Goal: Information Seeking & Learning: Learn about a topic

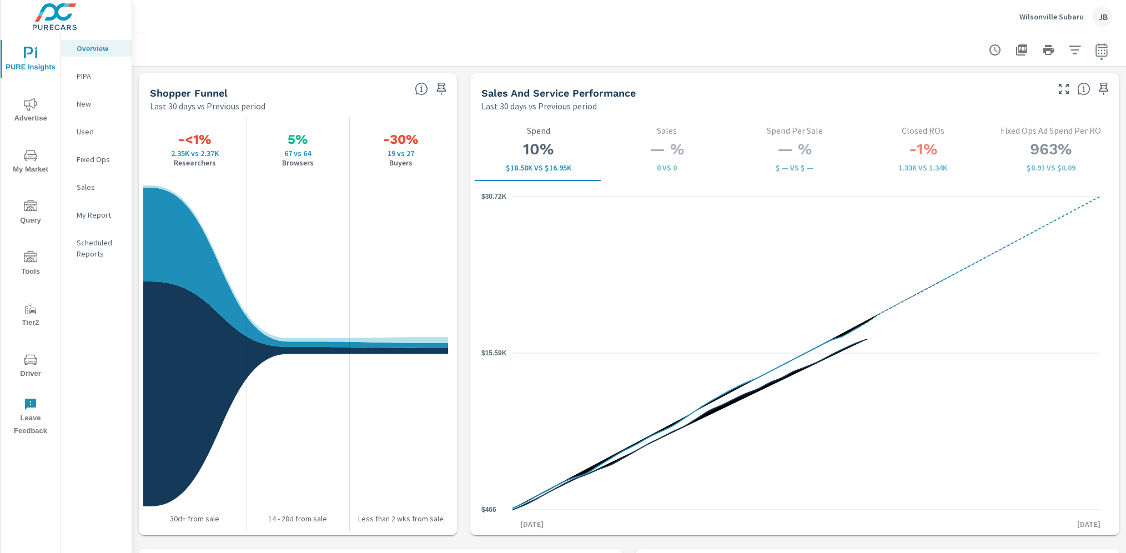
scroll to position [1, 0]
click at [1037, 16] on p "Wilsonville Subaru" at bounding box center [1051, 17] width 64 height 10
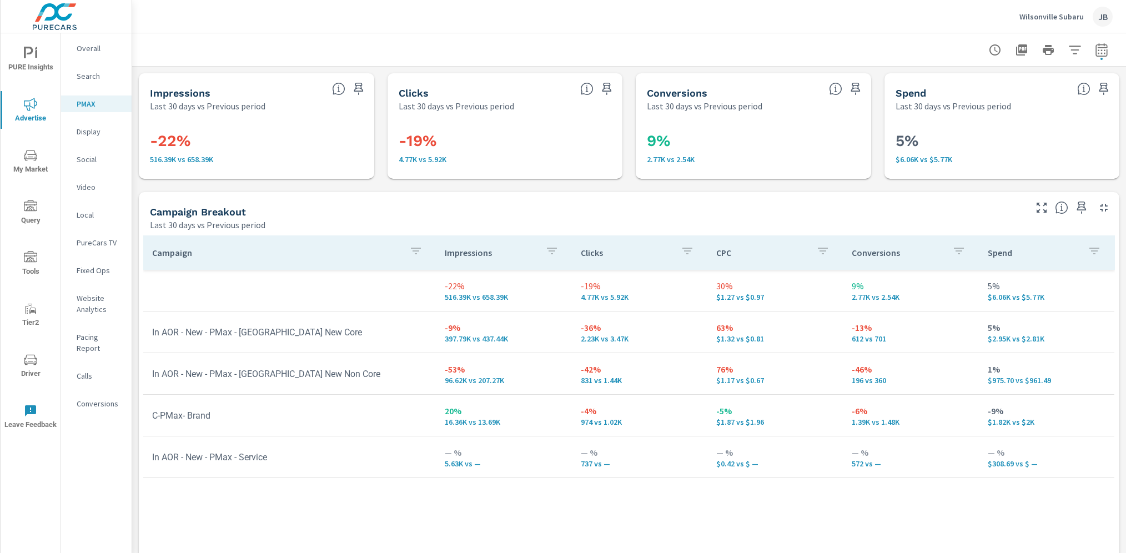
click at [1030, 16] on p "Wilsonville Subaru" at bounding box center [1051, 17] width 64 height 10
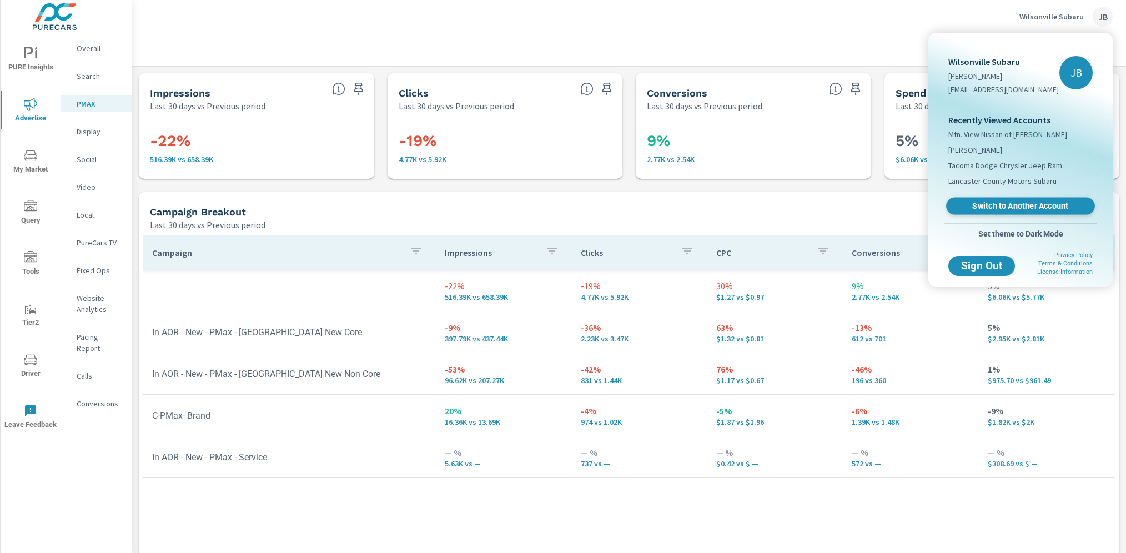
click at [999, 203] on span "Switch to Another Account" at bounding box center [1020, 206] width 136 height 11
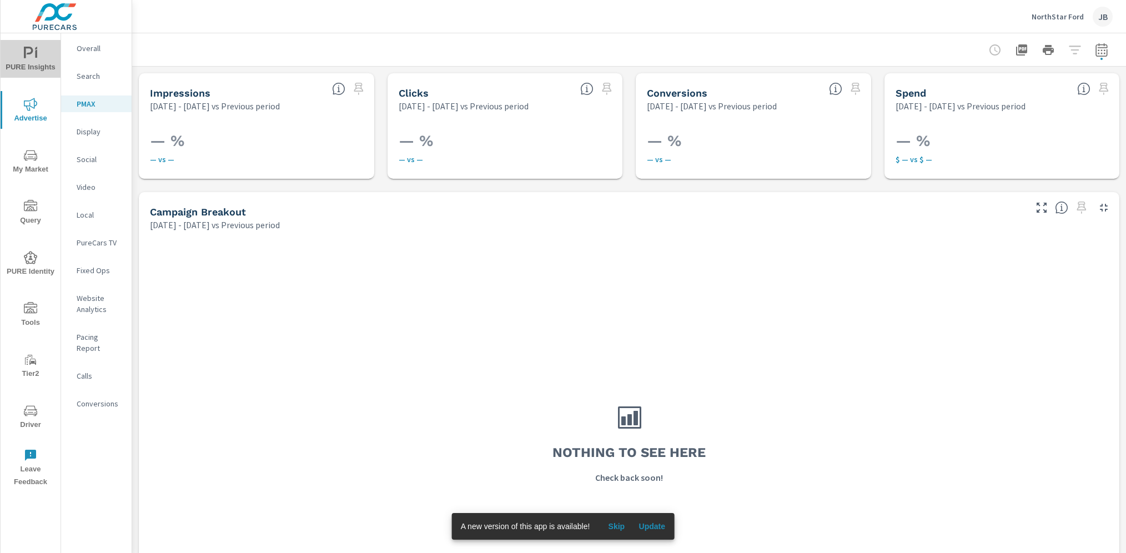
click at [33, 61] on span "PURE Insights" at bounding box center [30, 60] width 53 height 27
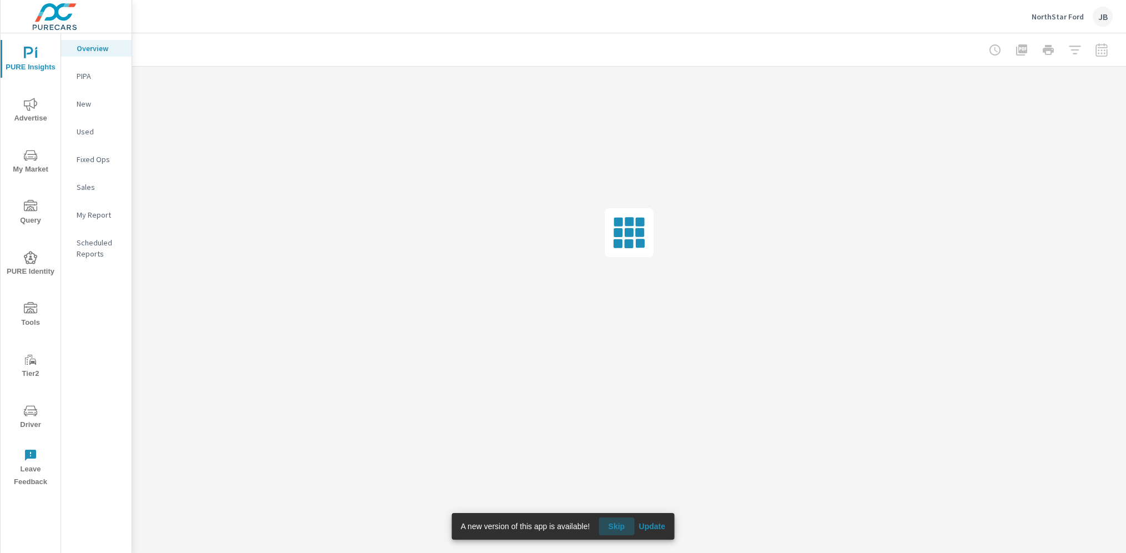
click at [622, 524] on span "Skip" at bounding box center [616, 526] width 27 height 10
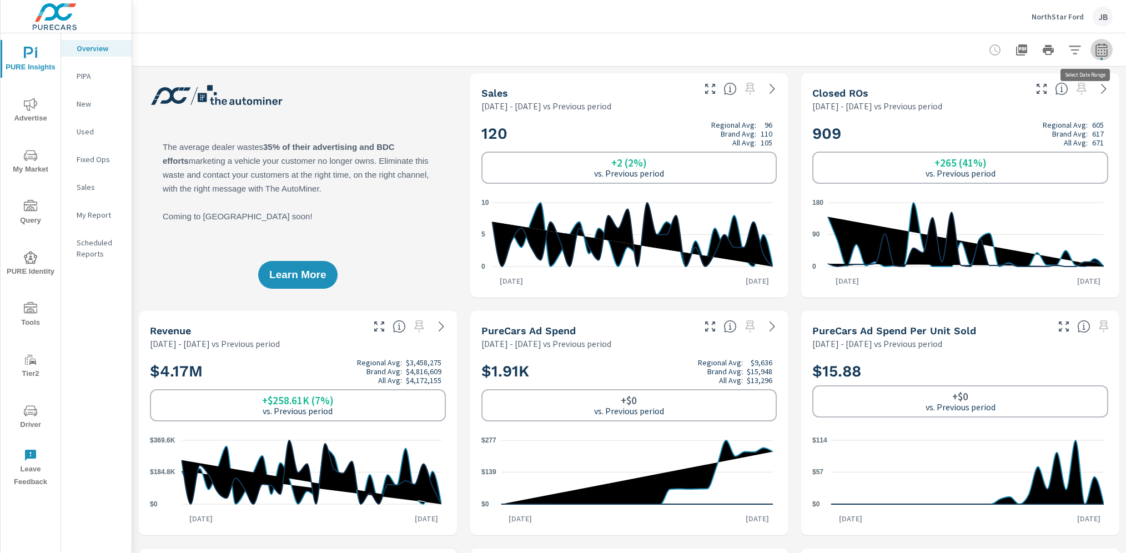
click at [1095, 43] on icon "button" at bounding box center [1101, 49] width 13 height 13
select select "Previous period"
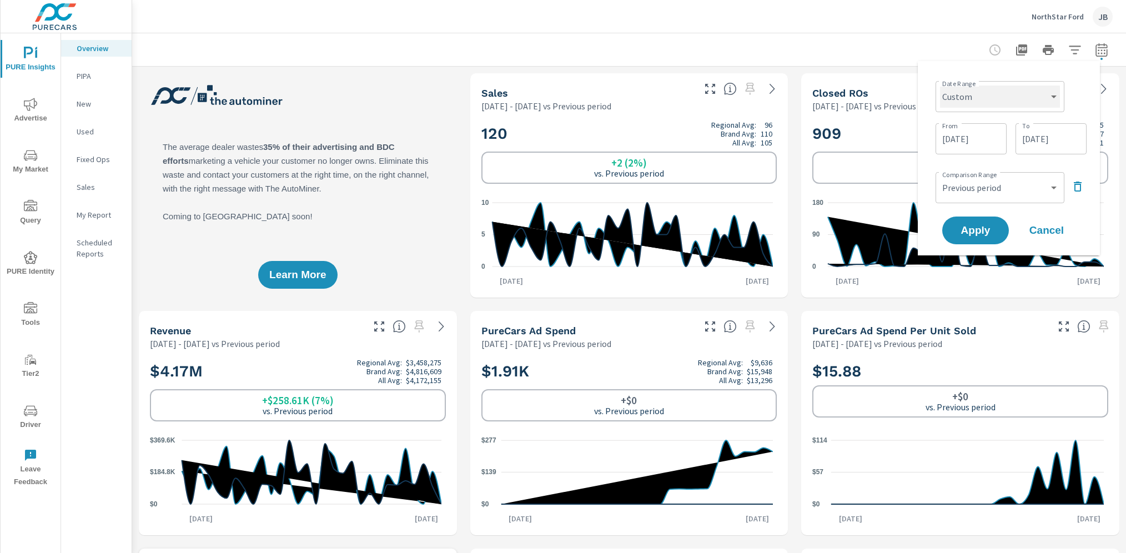
click at [995, 102] on select "Custom [DATE] Last week Last 7 days Last 14 days Last 30 days Last 45 days Last…" at bounding box center [1000, 96] width 120 height 22
select select "Last month"
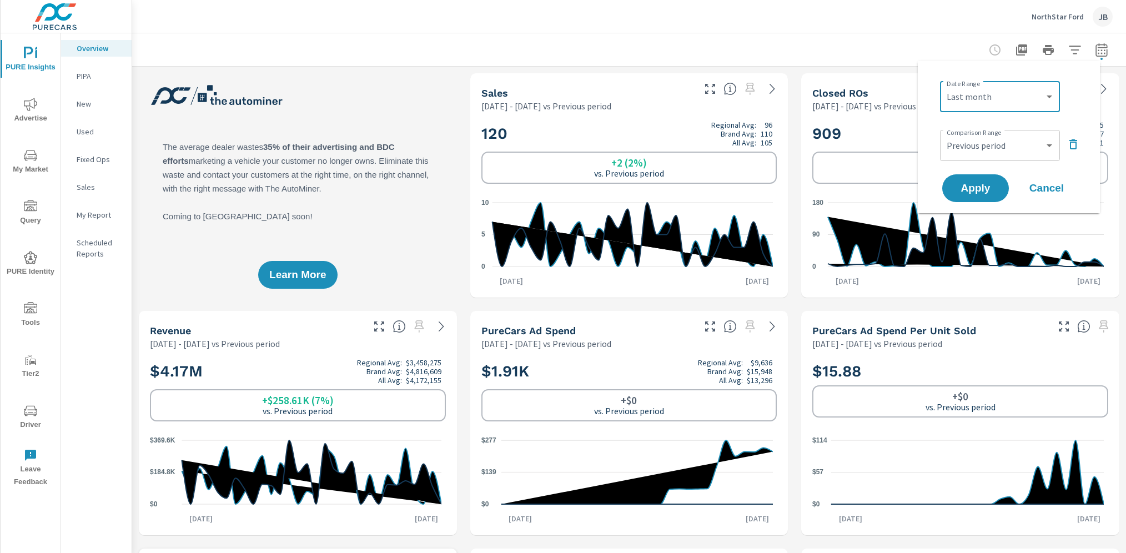
click at [1071, 145] on icon "button" at bounding box center [1073, 144] width 13 height 13
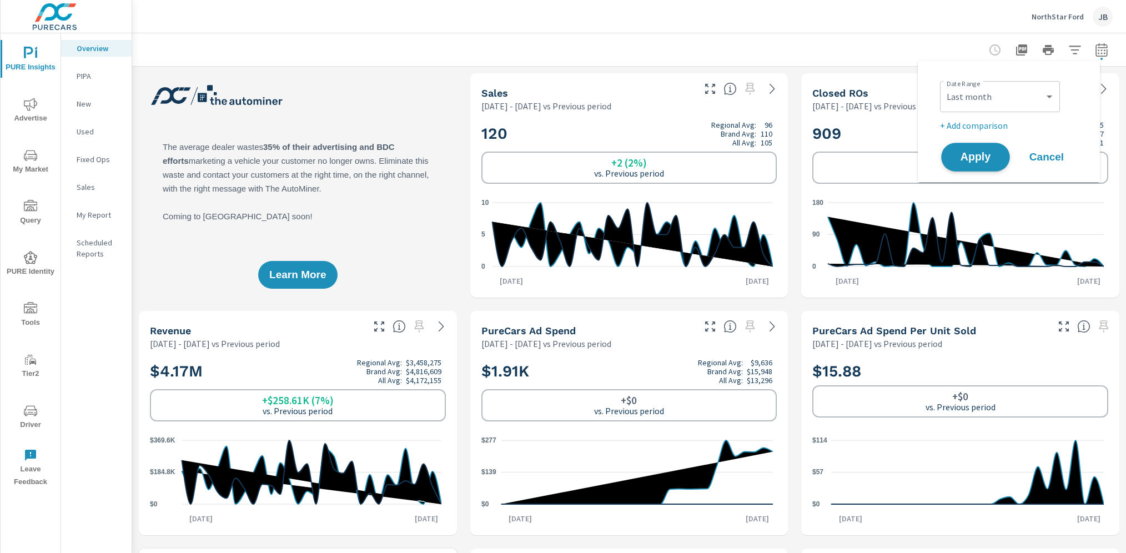
click at [974, 152] on span "Apply" at bounding box center [976, 157] width 46 height 11
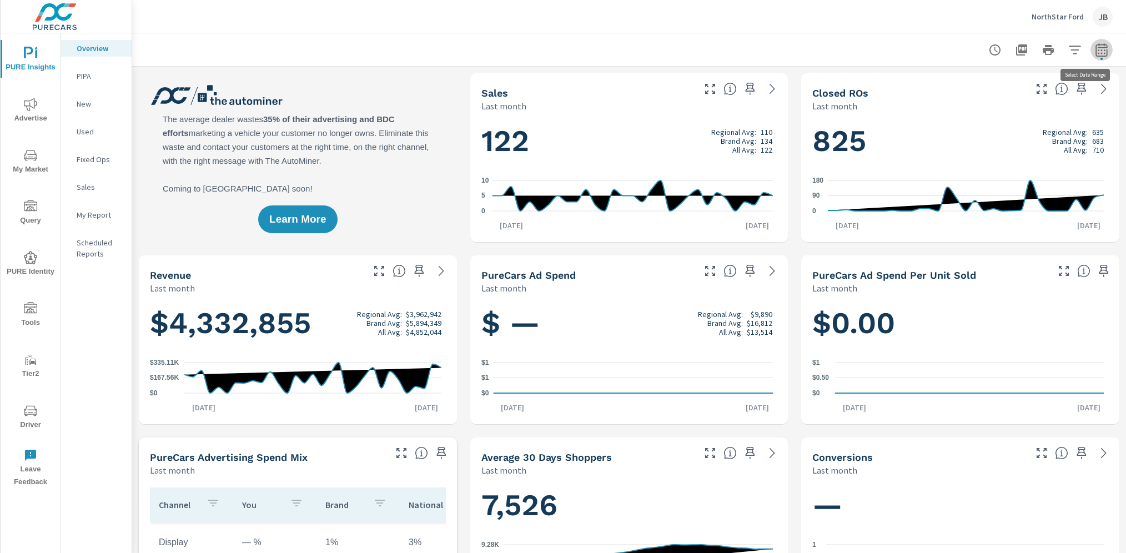
click at [1095, 54] on icon "button" at bounding box center [1101, 49] width 13 height 13
select select "Last month"
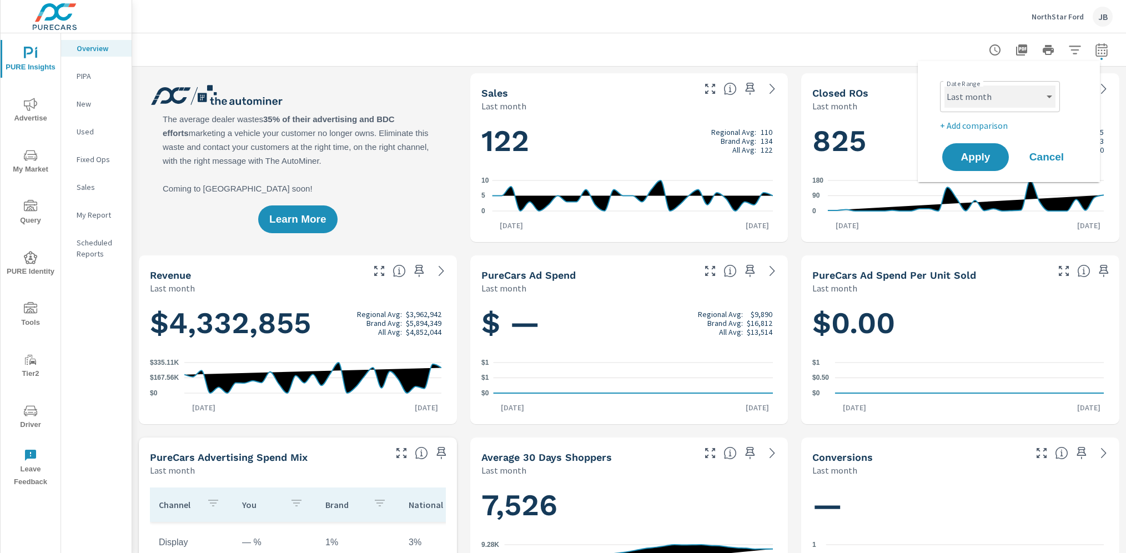
click at [992, 97] on select "Custom [DATE] Last week Last 7 days Last 14 days Last 30 days Last 45 days Last…" at bounding box center [999, 96] width 111 height 22
click at [1043, 156] on span "Cancel" at bounding box center [1046, 157] width 44 height 10
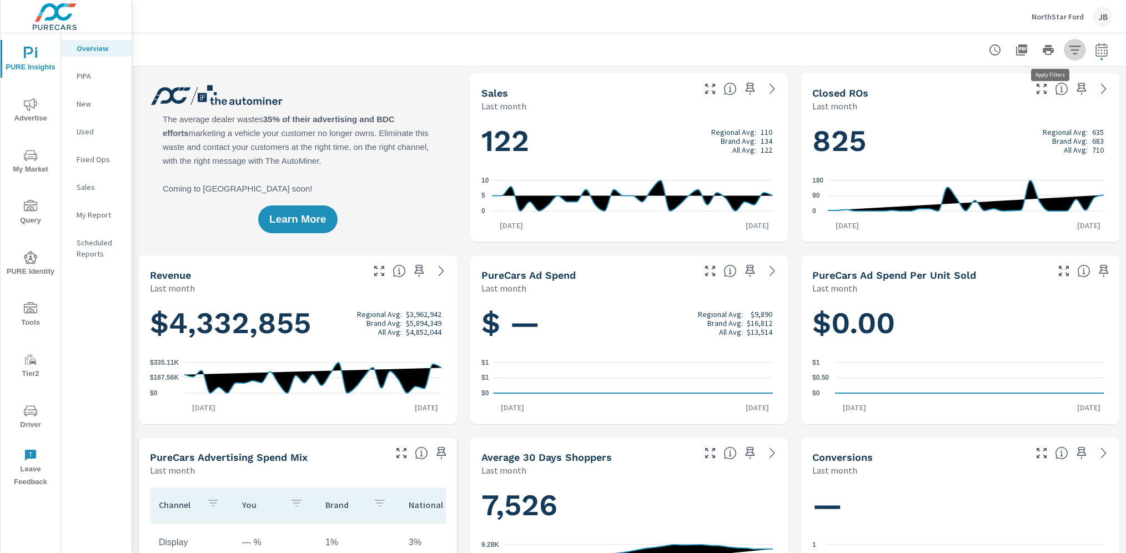
click at [1068, 53] on icon "button" at bounding box center [1074, 49] width 13 height 13
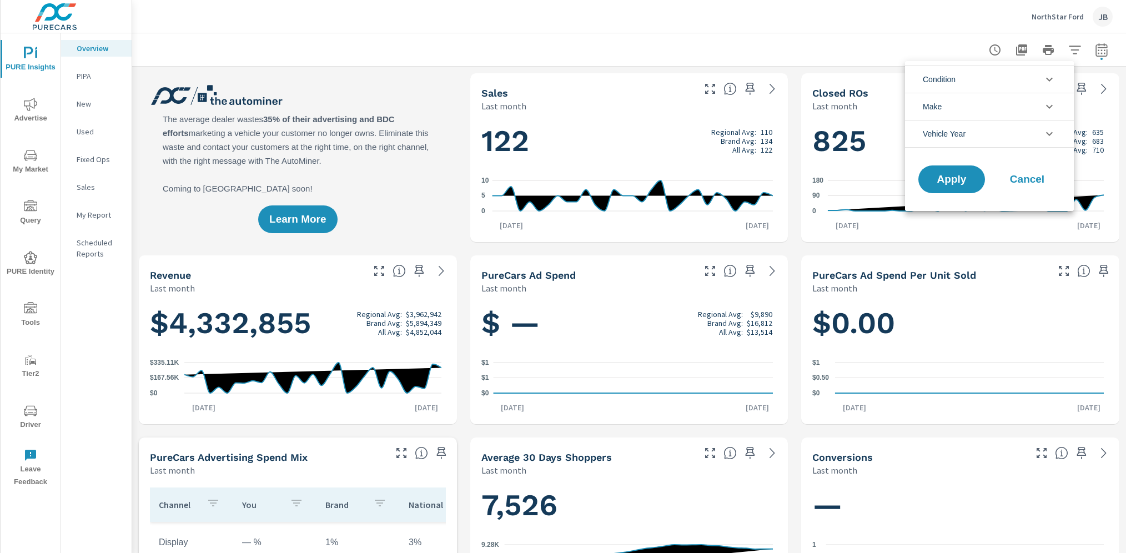
click at [959, 81] on li "Condition" at bounding box center [989, 79] width 169 height 27
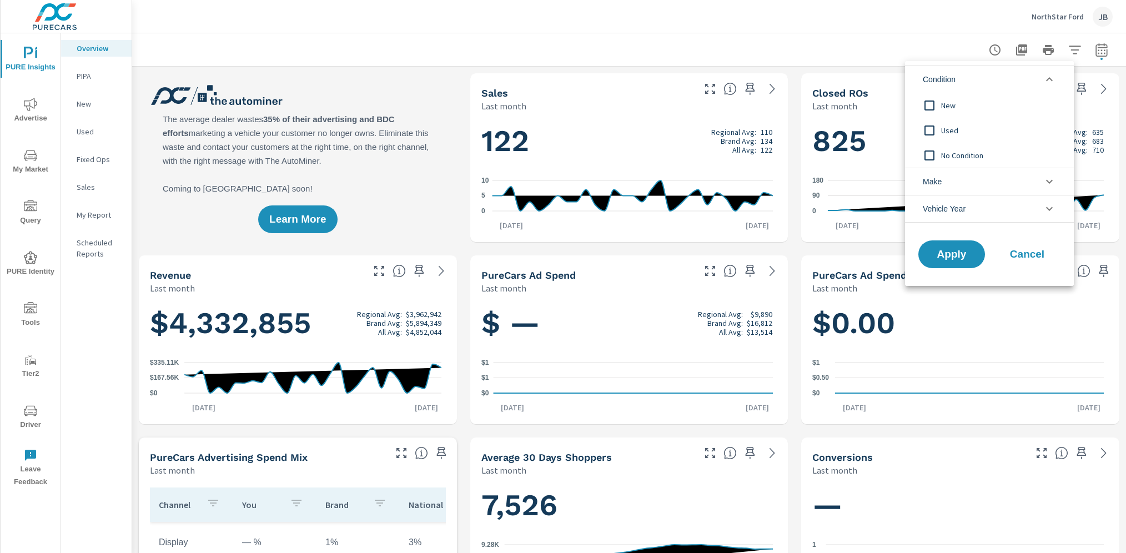
click at [933, 100] on input "filter options" at bounding box center [929, 105] width 23 height 23
click at [943, 245] on button "Apply" at bounding box center [951, 254] width 69 height 29
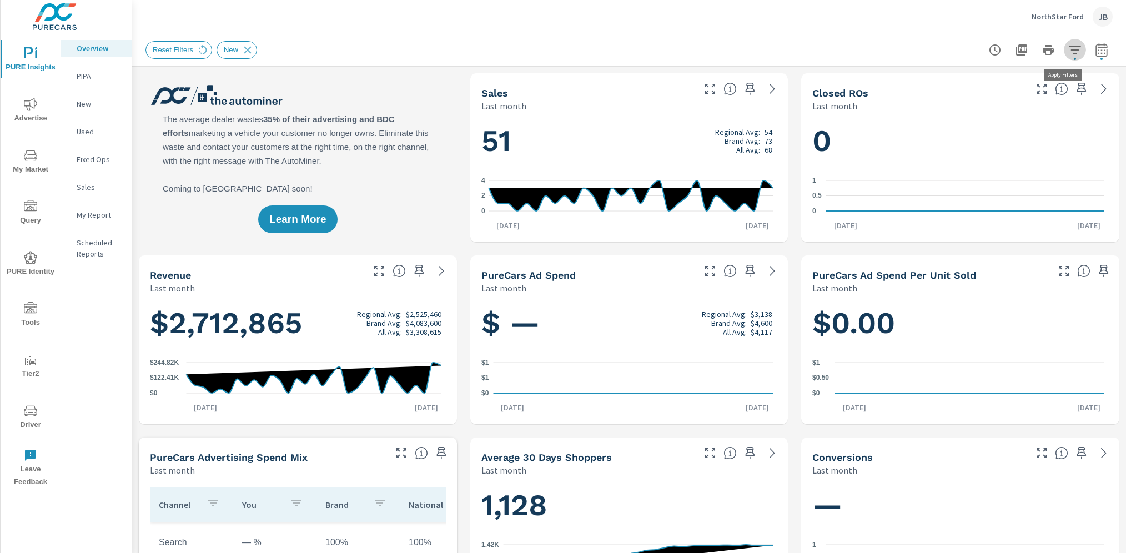
click at [1069, 49] on icon "button" at bounding box center [1075, 50] width 12 height 8
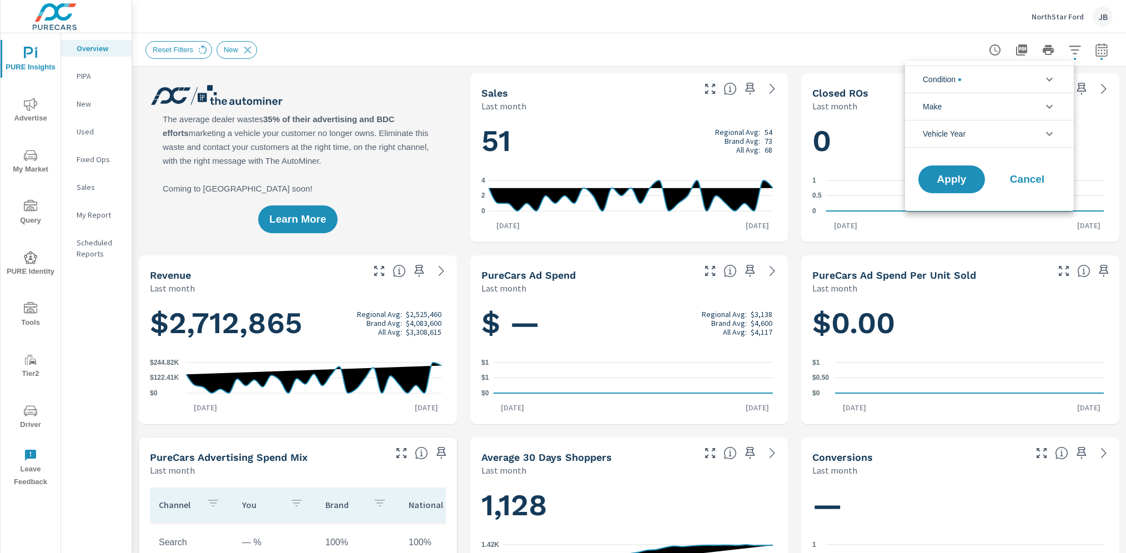
click at [955, 77] on span "Condition" at bounding box center [942, 79] width 38 height 27
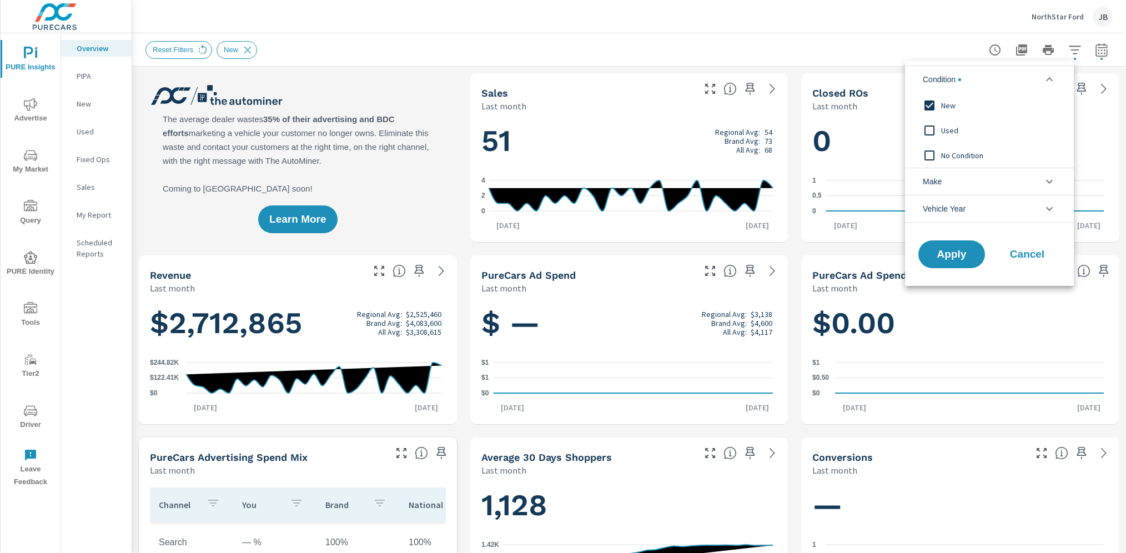
click at [946, 104] on span "New" at bounding box center [1002, 105] width 122 height 13
click at [935, 249] on span "Apply" at bounding box center [952, 254] width 46 height 11
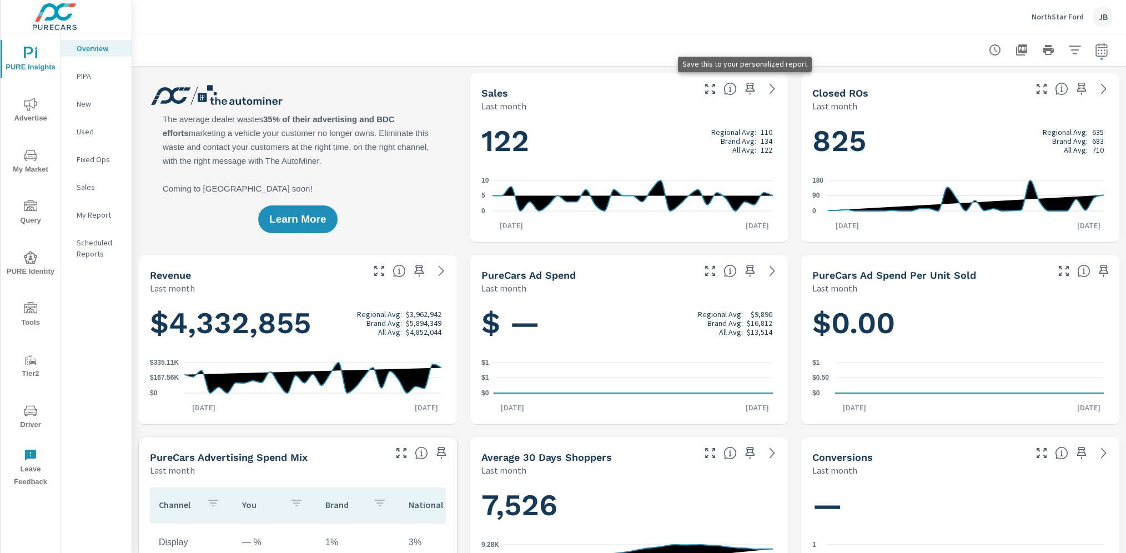
click at [746, 85] on icon "button" at bounding box center [750, 89] width 9 height 12
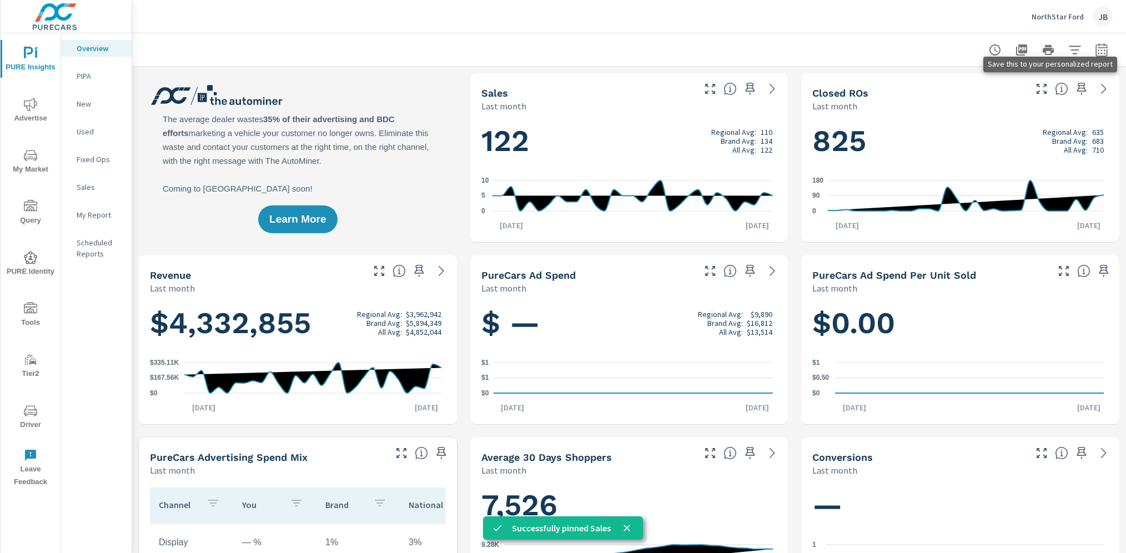
click at [1075, 87] on icon "button" at bounding box center [1081, 88] width 13 height 13
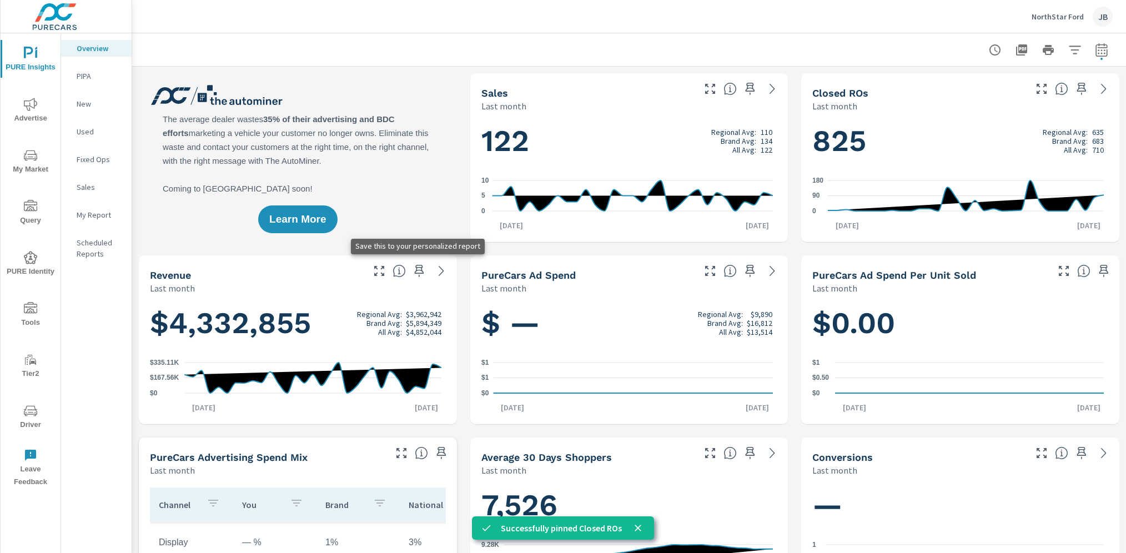
click at [414, 272] on icon "button" at bounding box center [418, 271] width 9 height 12
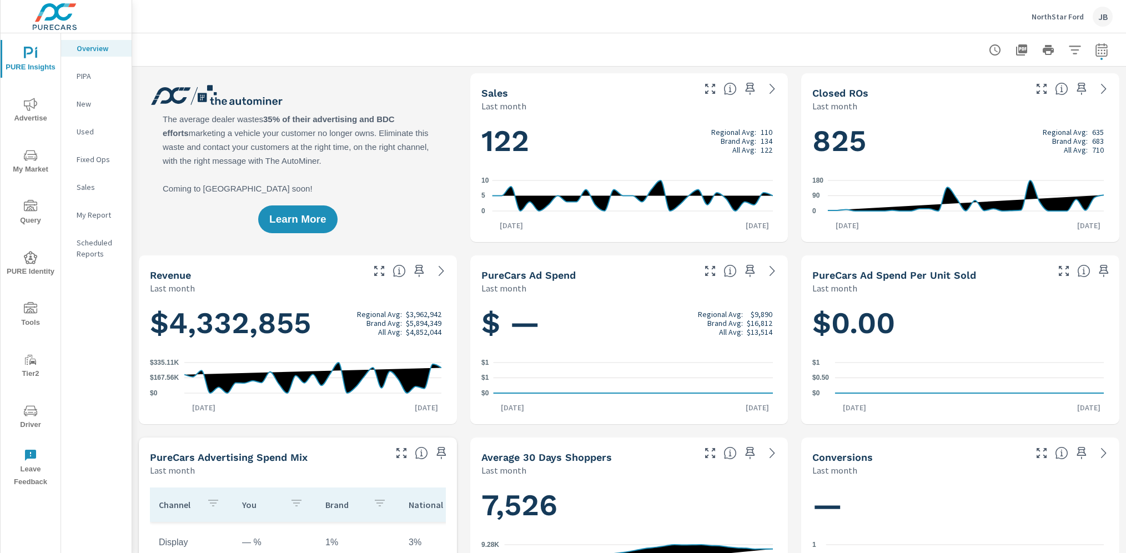
click at [90, 213] on p "My Report" at bounding box center [100, 214] width 46 height 11
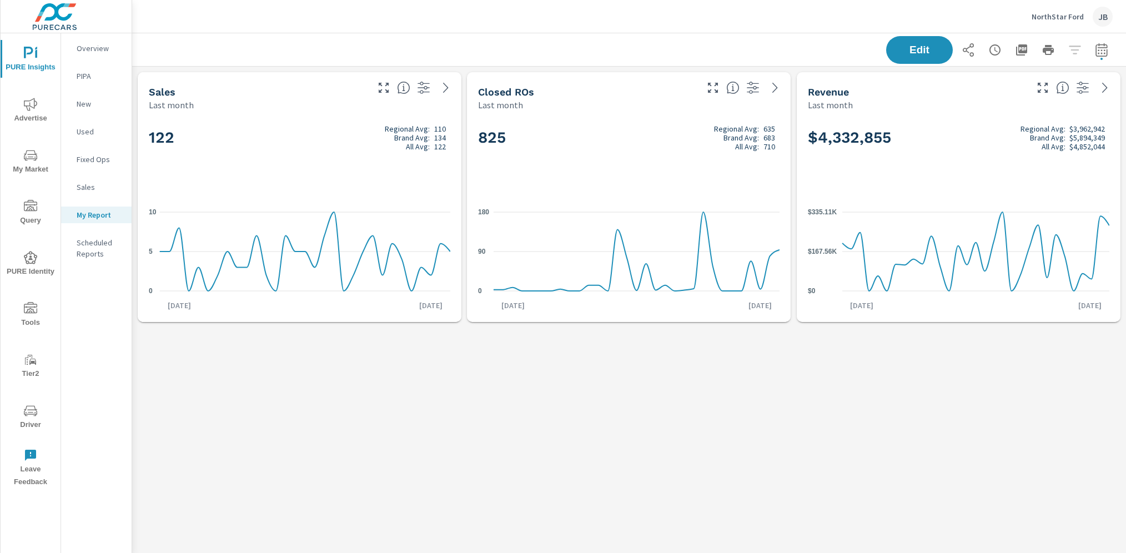
scroll to position [287, 1020]
click at [89, 104] on p "New" at bounding box center [100, 103] width 46 height 11
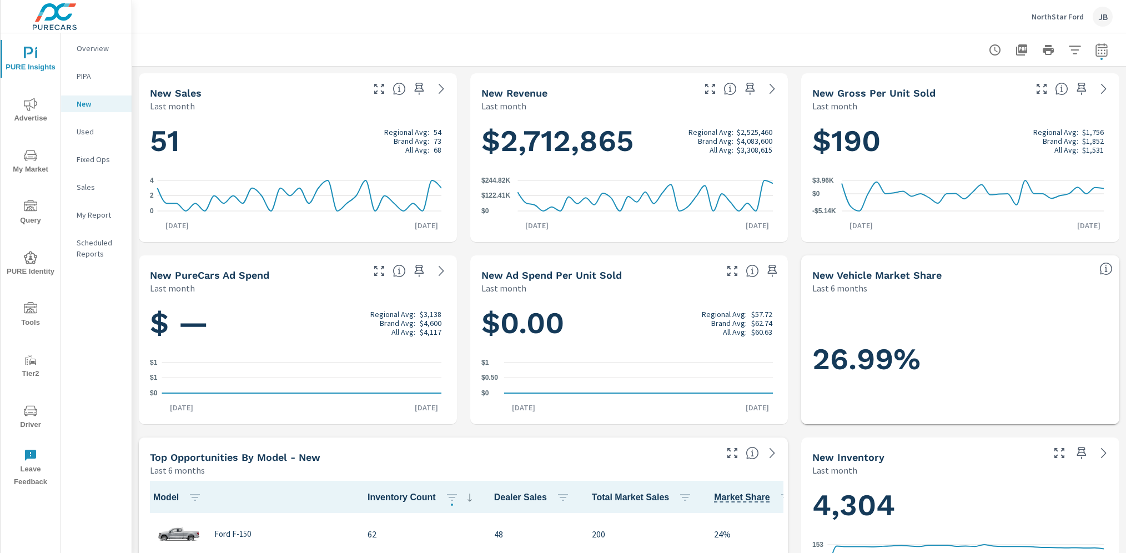
click at [30, 119] on span "Advertise" at bounding box center [30, 111] width 53 height 27
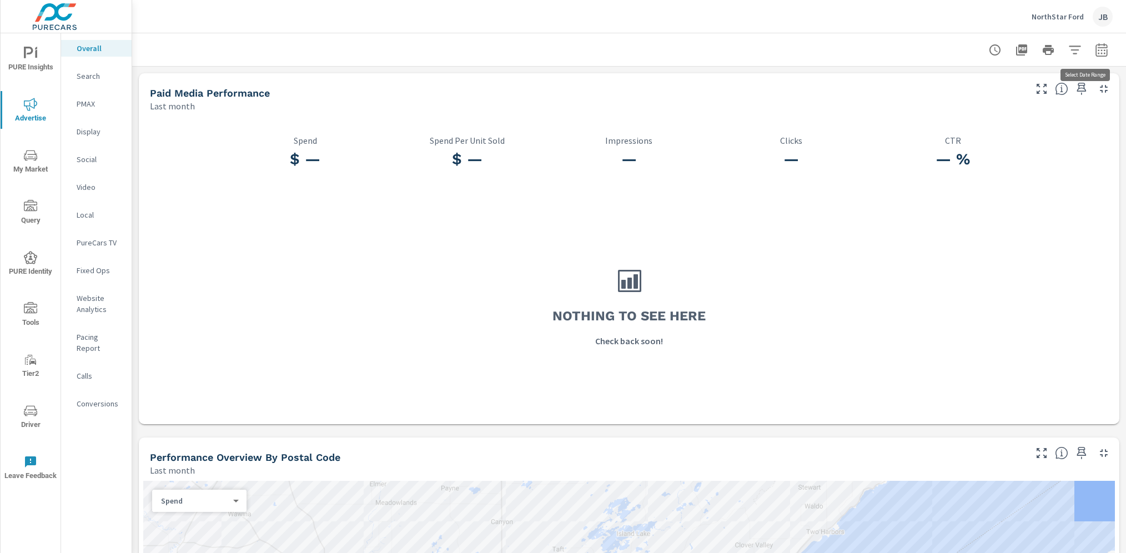
click at [1095, 49] on icon "button" at bounding box center [1101, 49] width 13 height 13
click at [1041, 97] on select "Custom [DATE] Last week Last 7 days Last 14 days Last 30 days Last 45 days Last…" at bounding box center [999, 96] width 111 height 22
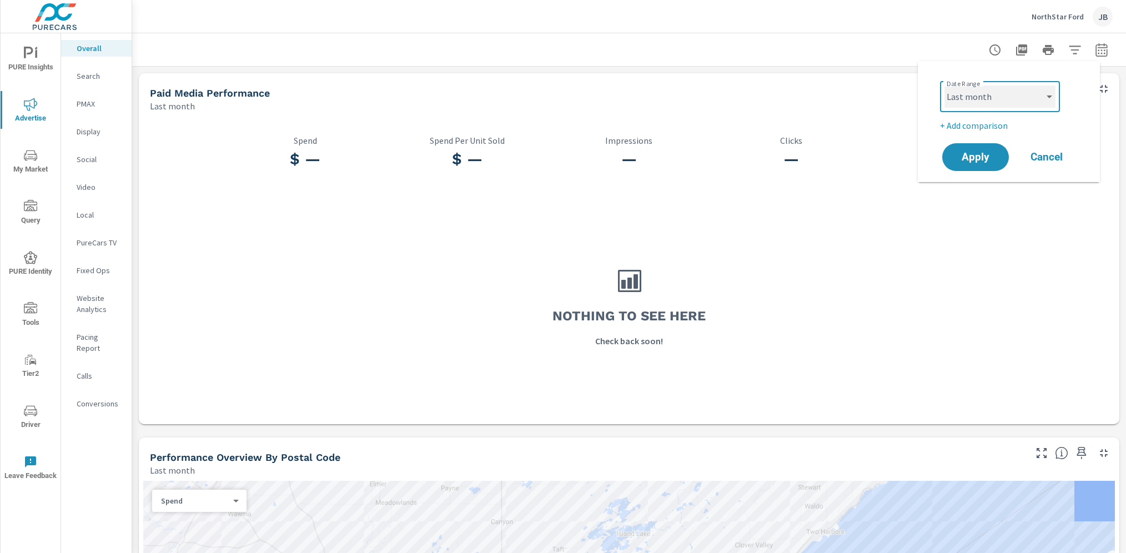
select select "Month to date"
click at [988, 149] on button "Apply" at bounding box center [975, 157] width 69 height 29
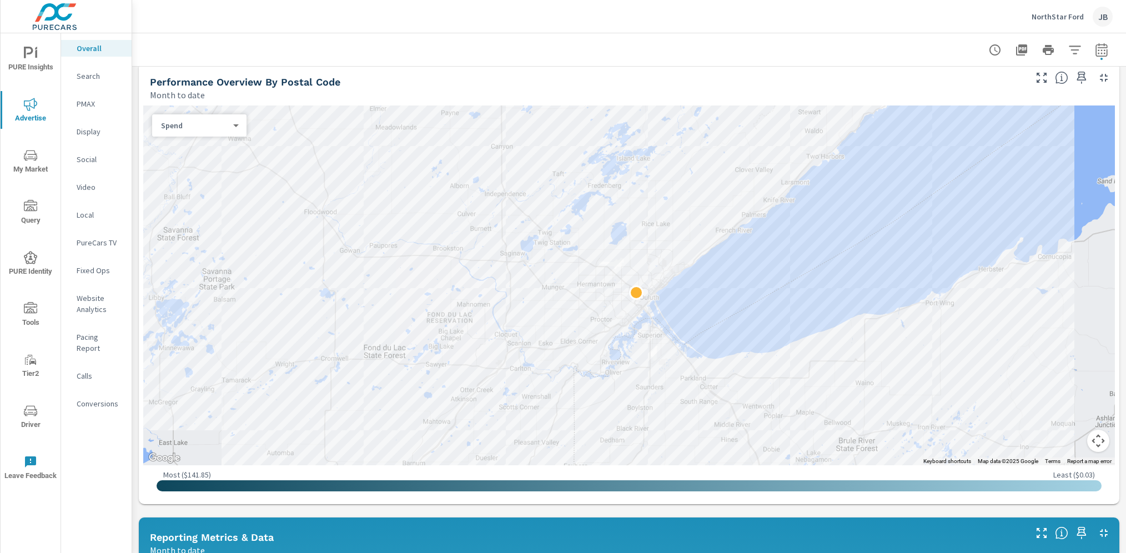
scroll to position [395, 0]
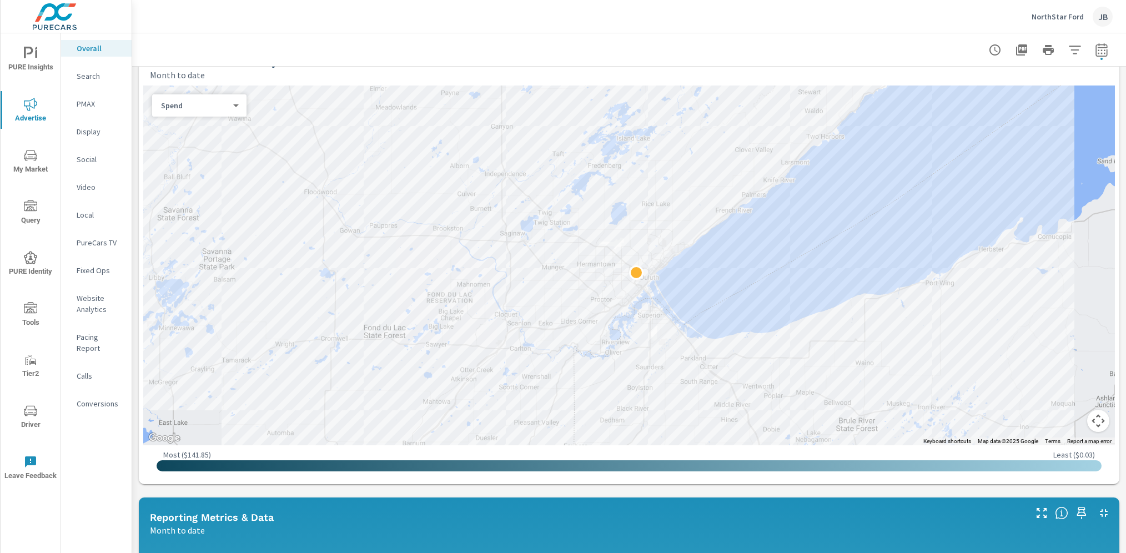
click at [172, 109] on body "PURE Insights Advertise My Market Query PURE Identity Tools Tier2 Driver Leave …" at bounding box center [563, 276] width 1126 height 553
click at [342, 47] on div at bounding box center [563, 276] width 1126 height 553
click at [90, 162] on p "Social" at bounding box center [100, 159] width 46 height 11
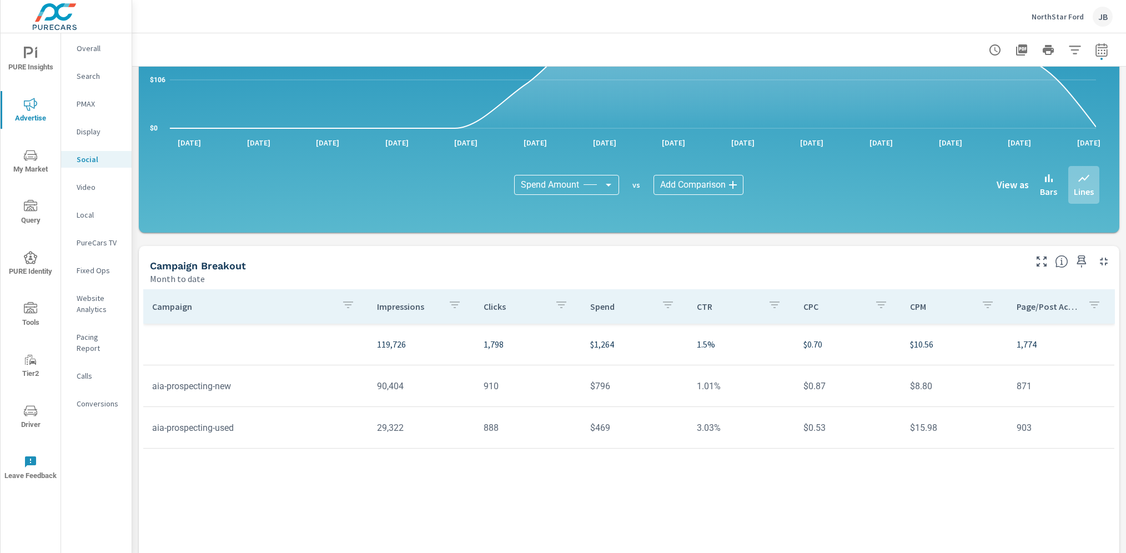
scroll to position [197, 0]
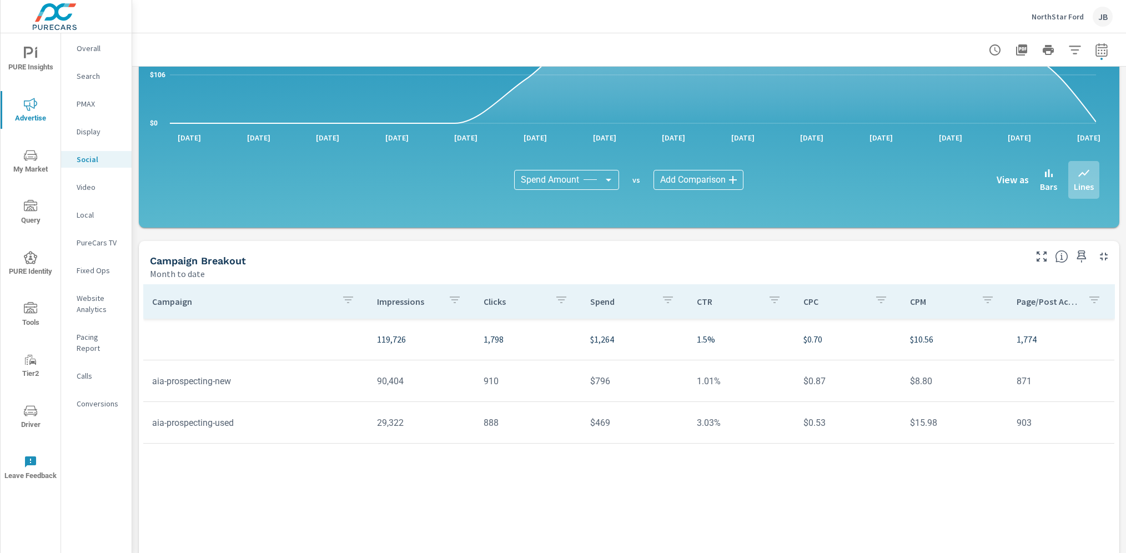
click at [93, 187] on p "Video" at bounding box center [100, 187] width 46 height 11
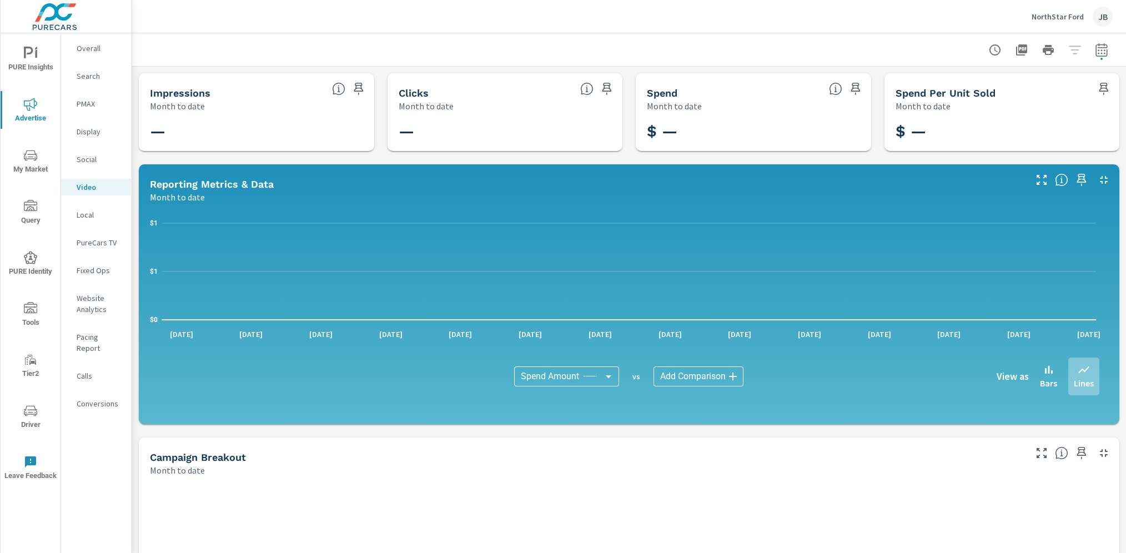
click at [90, 239] on p "PureCars TV" at bounding box center [100, 242] width 46 height 11
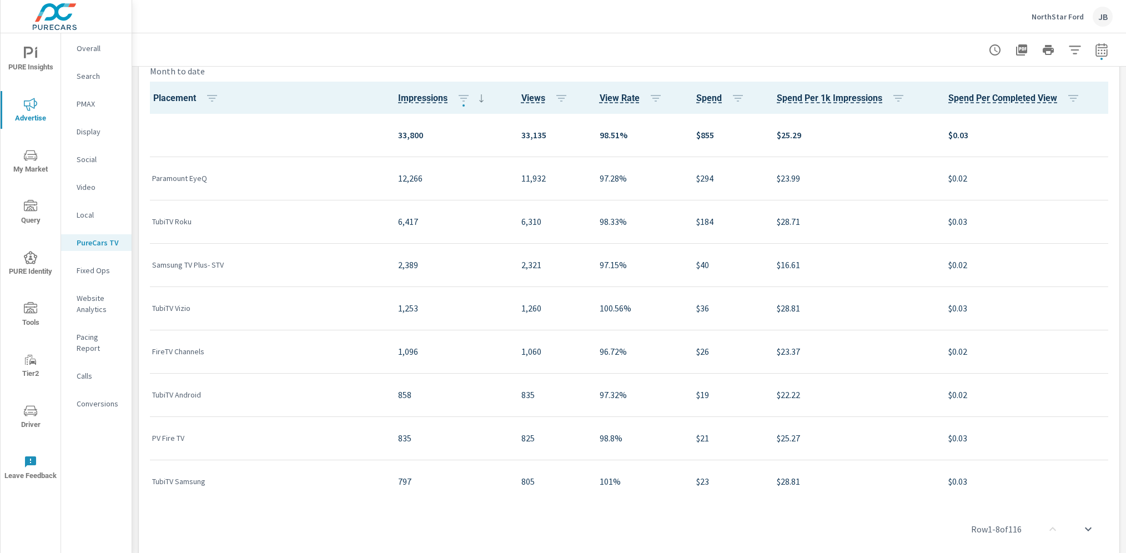
scroll to position [1426, 0]
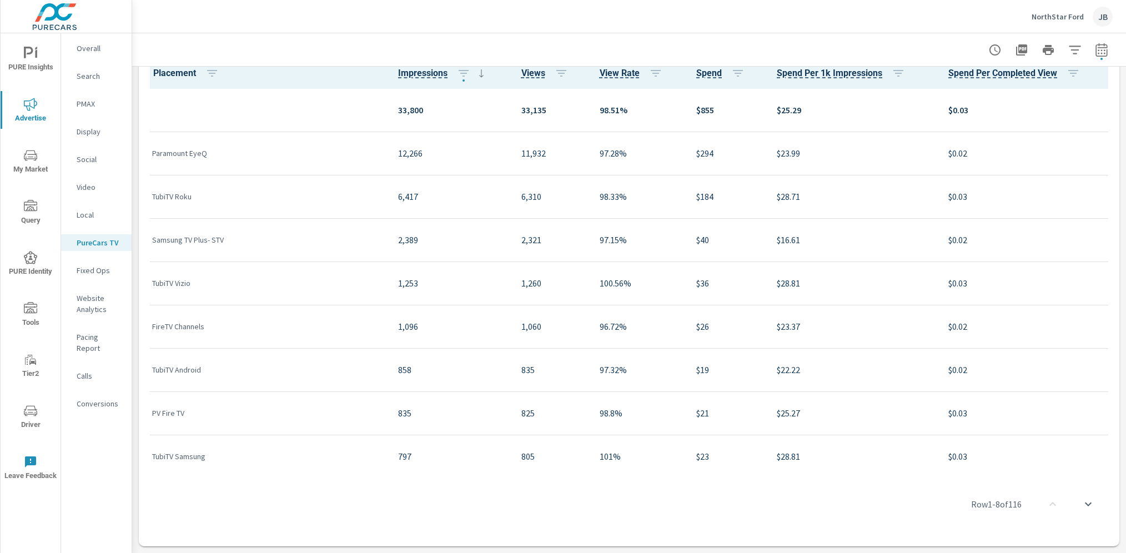
click at [83, 301] on p "Website Analytics" at bounding box center [100, 304] width 46 height 22
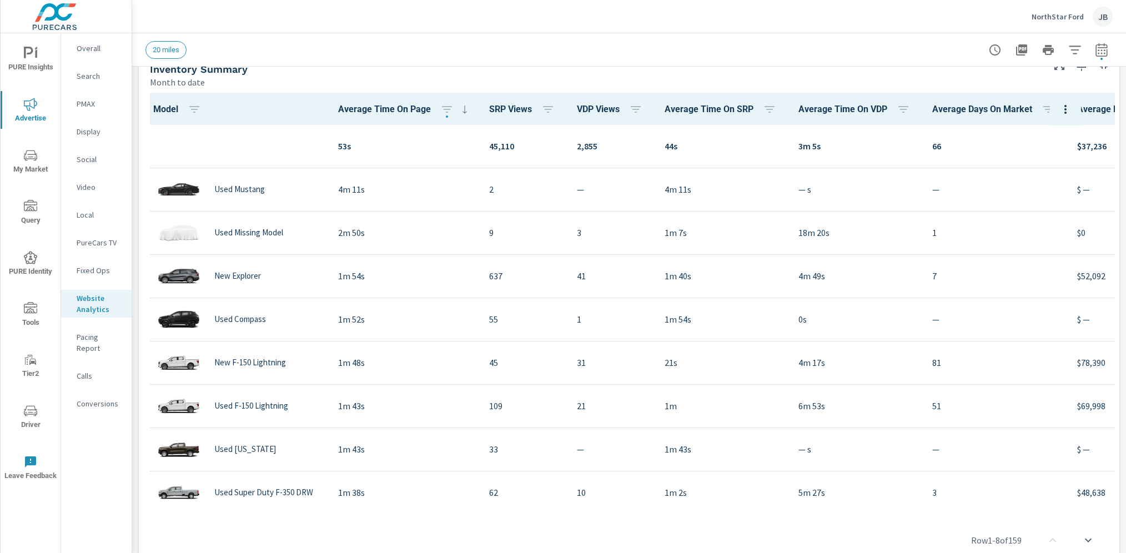
scroll to position [389, 0]
click at [1067, 110] on icon "button" at bounding box center [1065, 108] width 2 height 9
click at [1075, 188] on span "Customize columns..." at bounding box center [1074, 182] width 70 height 11
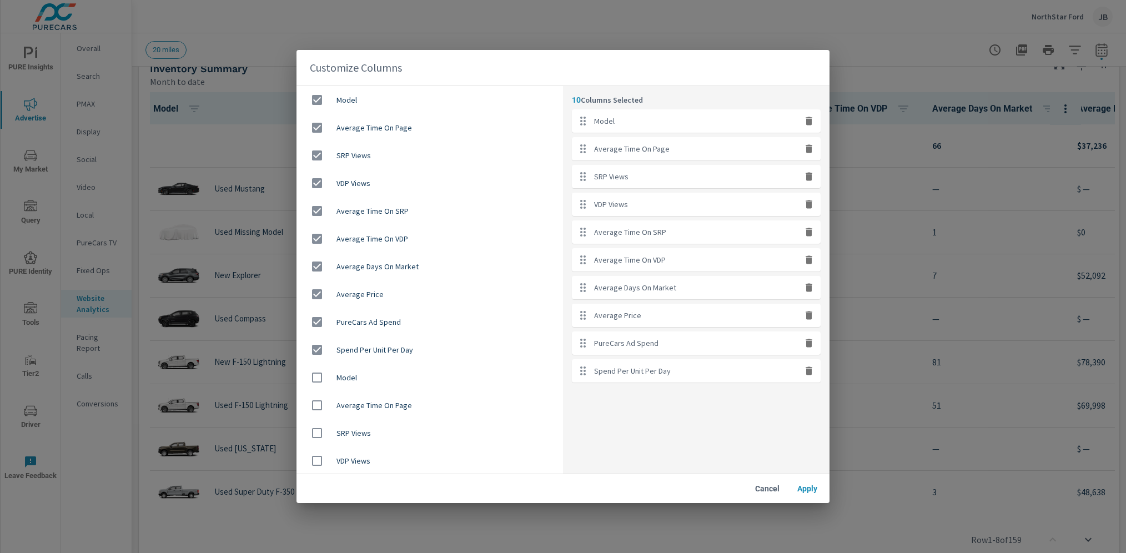
click at [763, 488] on span "Cancel" at bounding box center [767, 489] width 27 height 10
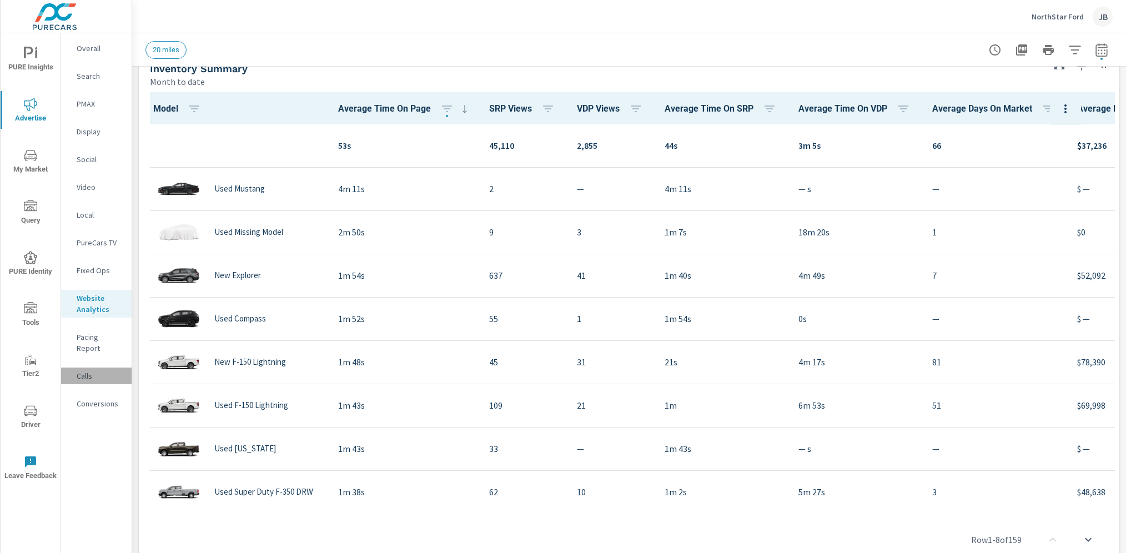
click at [92, 370] on p "Calls" at bounding box center [100, 375] width 46 height 11
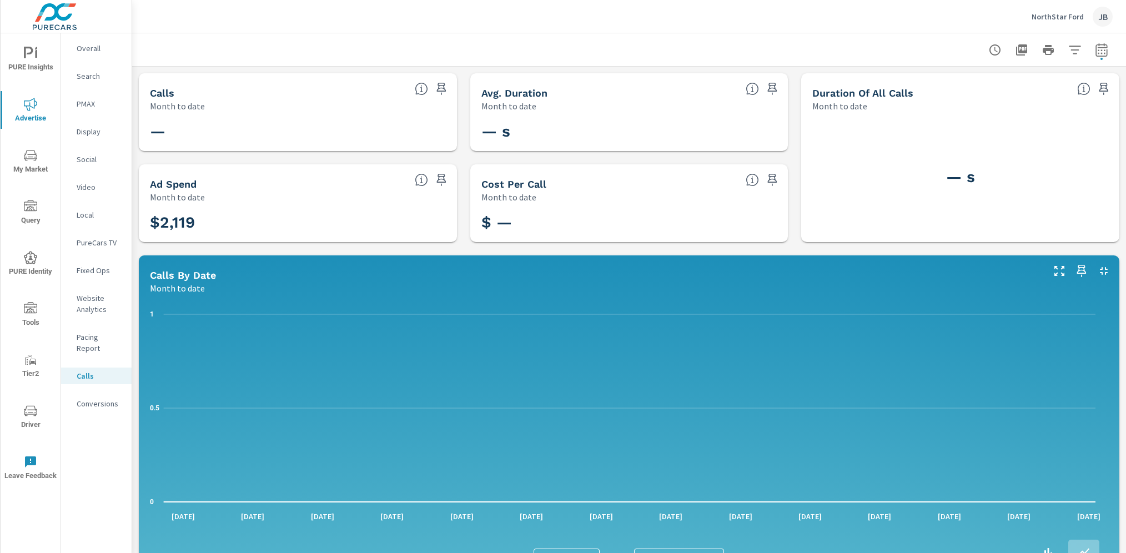
click at [88, 398] on p "Conversions" at bounding box center [100, 403] width 46 height 11
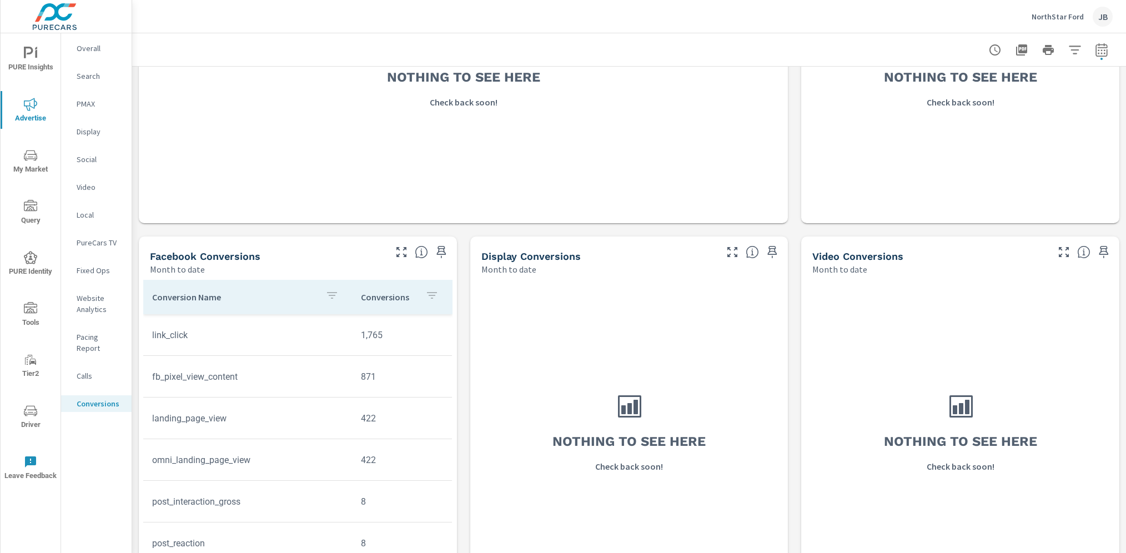
scroll to position [697, 0]
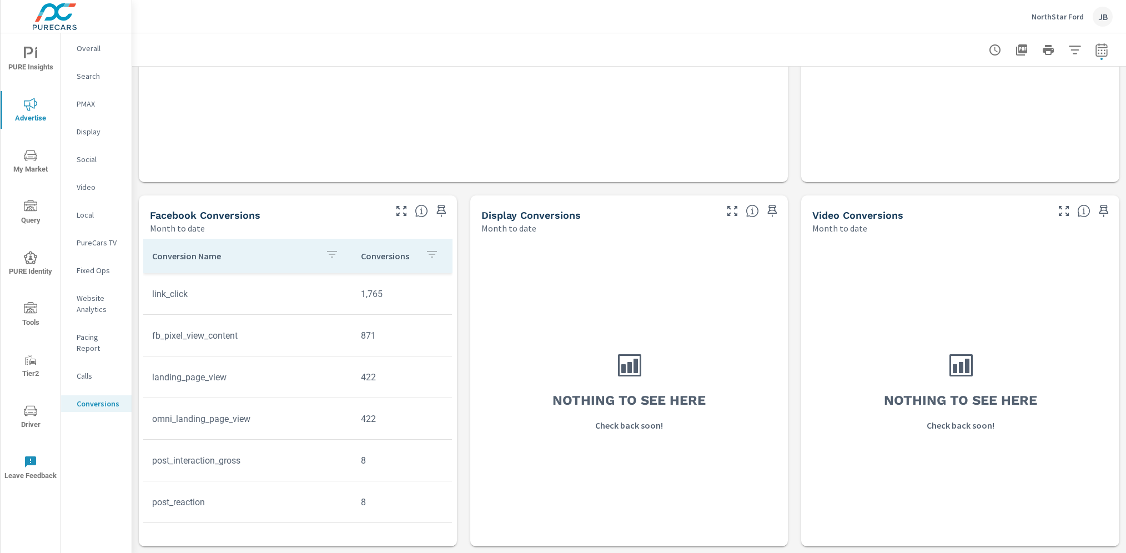
click at [36, 167] on span "My Market" at bounding box center [30, 162] width 53 height 27
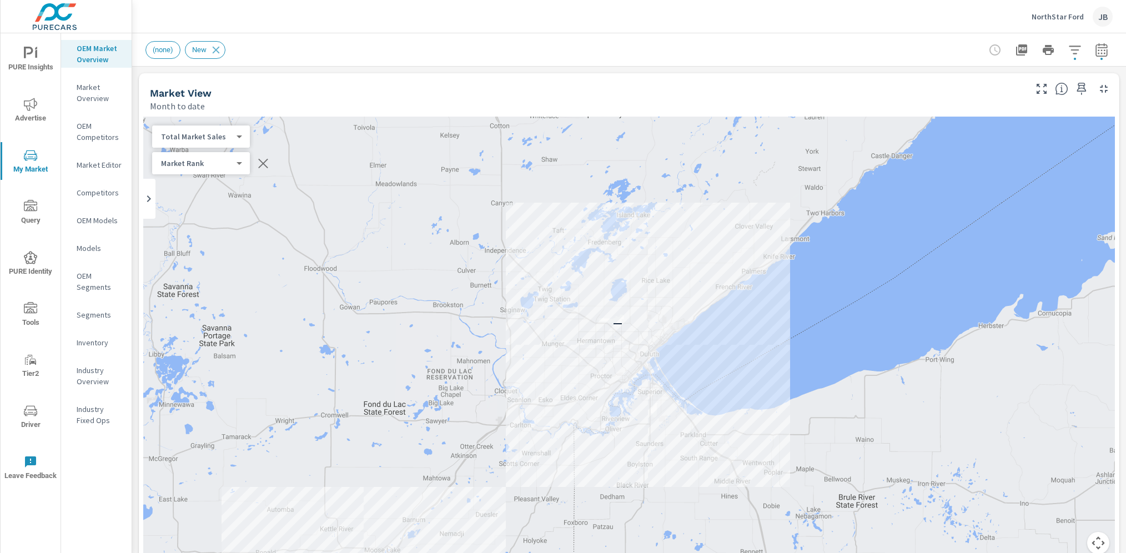
click at [101, 168] on p "Market Editor" at bounding box center [100, 164] width 46 height 11
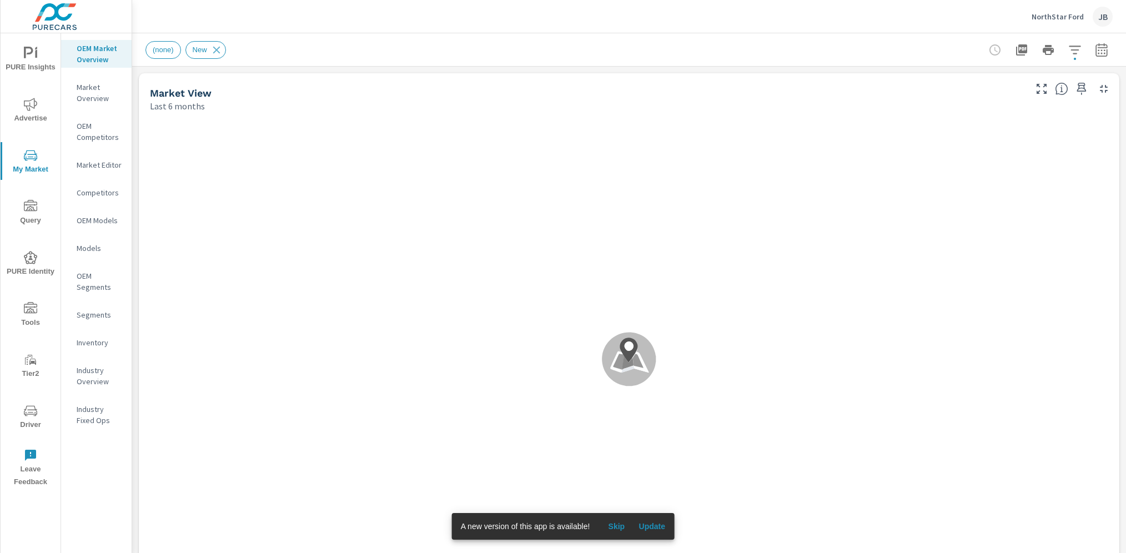
scroll to position [43, 0]
click at [1098, 53] on icon "button" at bounding box center [1101, 51] width 7 height 4
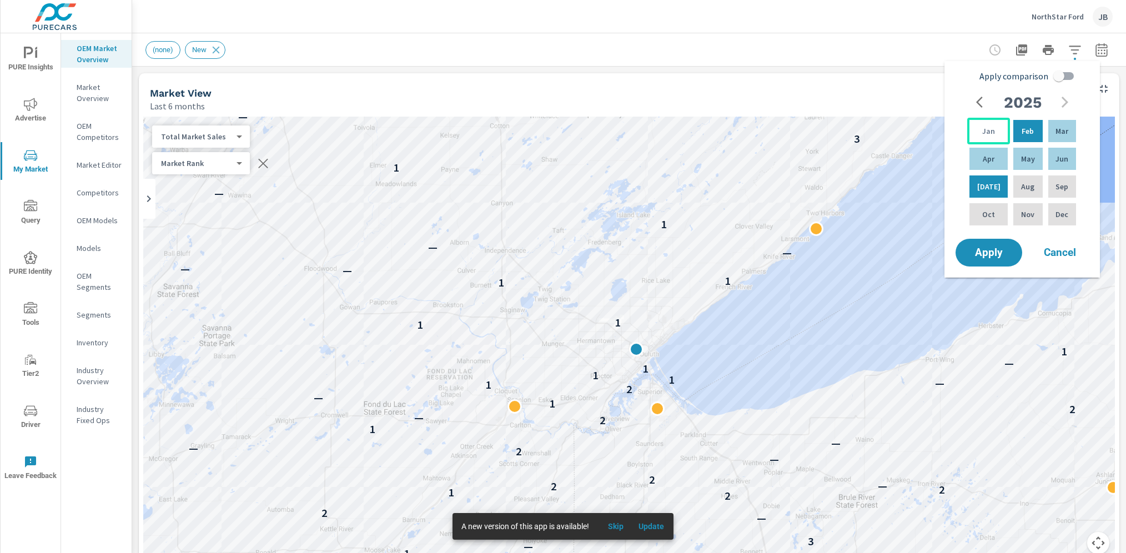
click at [987, 134] on p "Jan" at bounding box center [988, 130] width 13 height 11
click at [1058, 156] on p "Jun" at bounding box center [1061, 158] width 13 height 11
click at [1059, 81] on input "Apply comparison" at bounding box center [1058, 76] width 63 height 21
checkbox input "true"
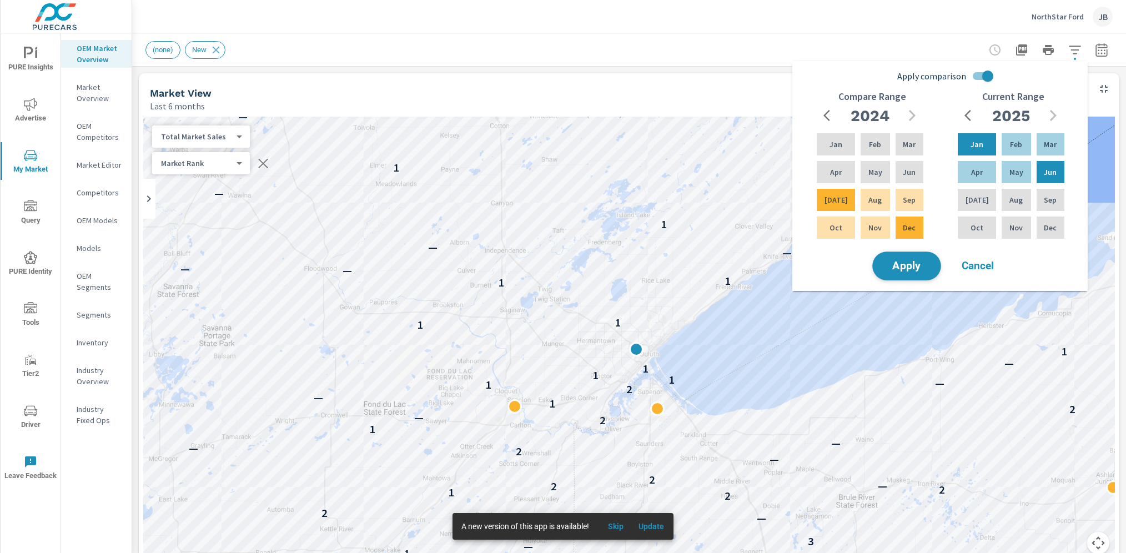
click at [897, 275] on button "Apply" at bounding box center [906, 265] width 69 height 29
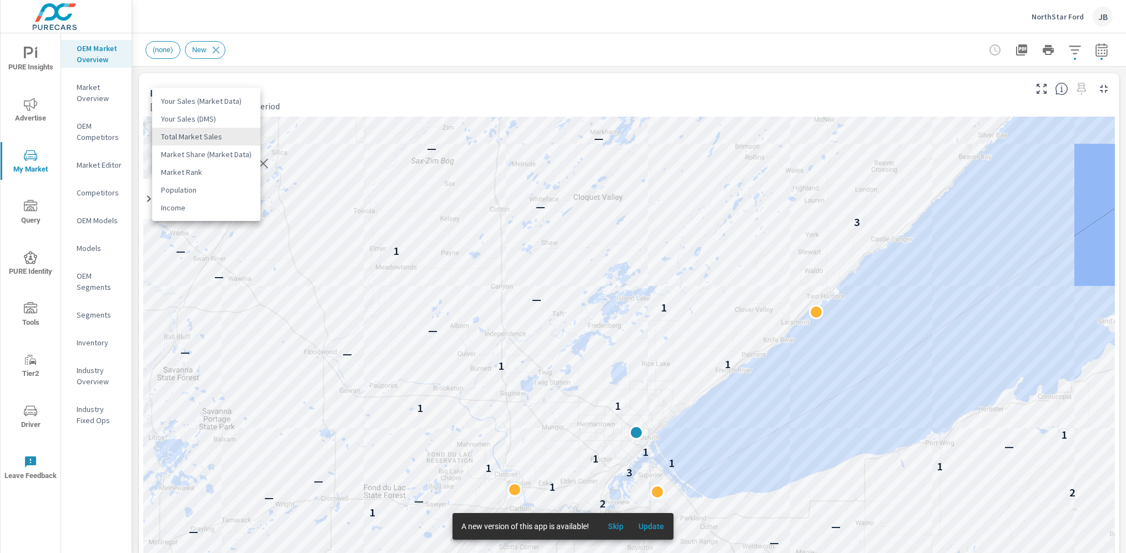
click at [183, 133] on body "PURE Insights Advertise My Market Query PURE Identity Tools Tier2 Driver Leave …" at bounding box center [563, 276] width 1126 height 553
drag, startPoint x: 315, startPoint y: 52, endPoint x: 314, endPoint y: 78, distance: 25.6
click at [316, 52] on div at bounding box center [563, 276] width 1126 height 553
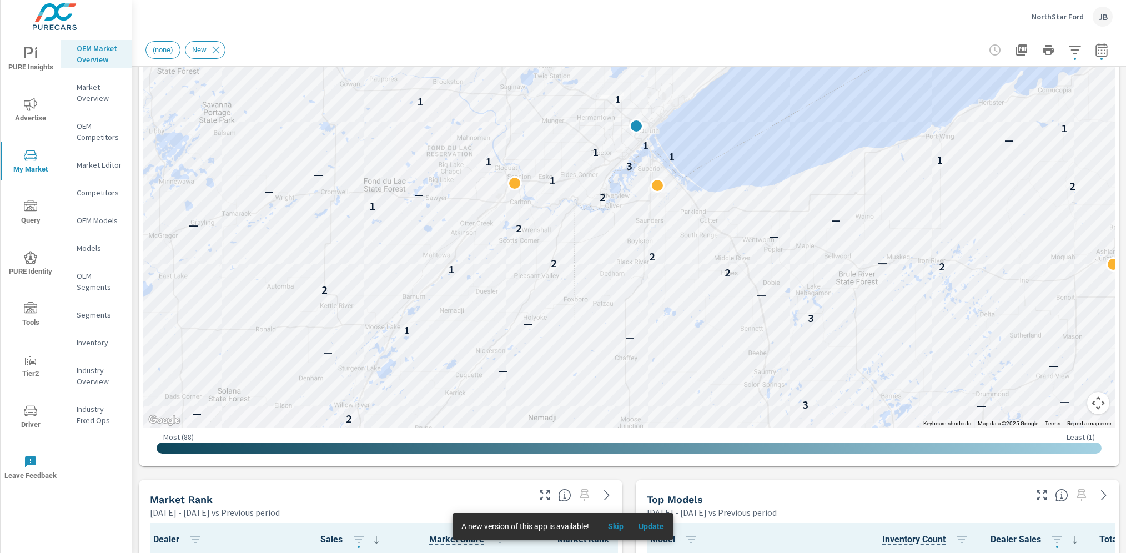
scroll to position [313, 0]
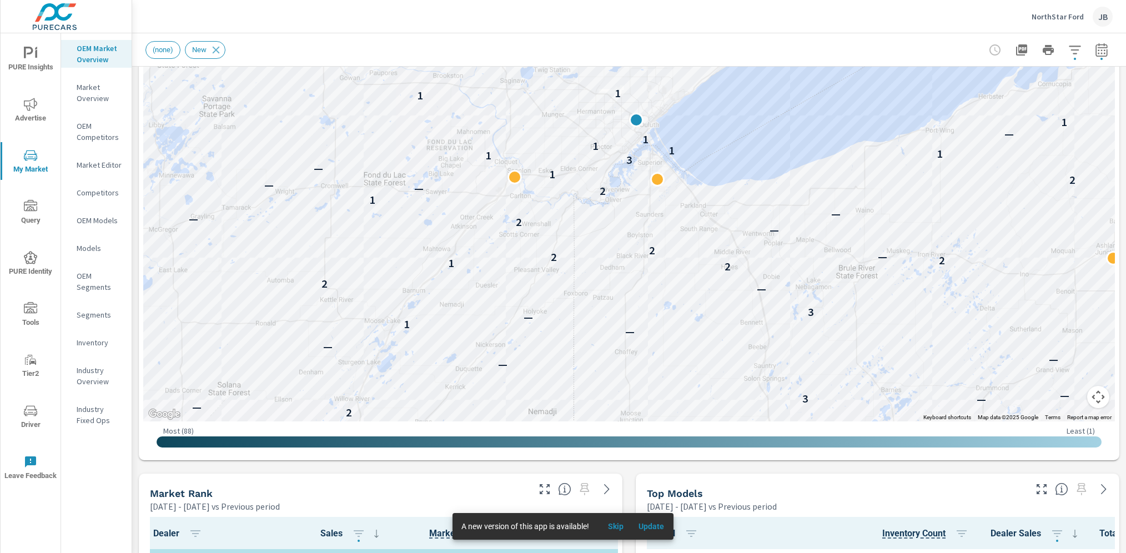
click at [1087, 400] on button "Map camera controls" at bounding box center [1098, 397] width 22 height 22
click at [1060, 400] on button "Zoom out" at bounding box center [1070, 397] width 22 height 22
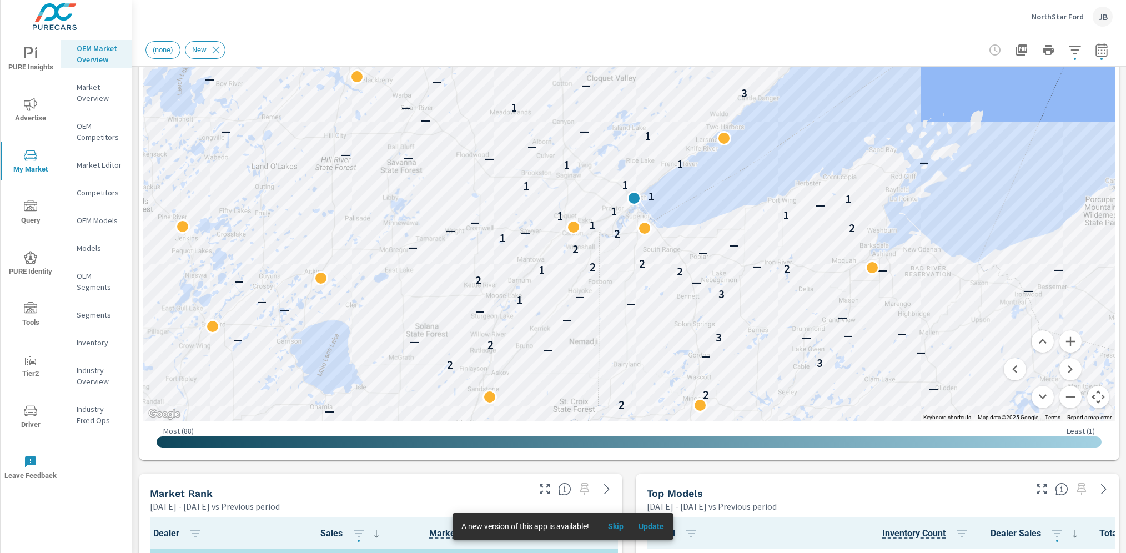
drag, startPoint x: 997, startPoint y: 233, endPoint x: 994, endPoint y: 304, distance: 71.1
click at [994, 304] on div "— — — — — — — — 2 — — — — — — — — — — — — — — — — — — — — — — — 2 2 — 2 3 — — —…" at bounding box center [1002, 434] width 751 height 487
click at [1060, 399] on button "Zoom out" at bounding box center [1070, 397] width 22 height 22
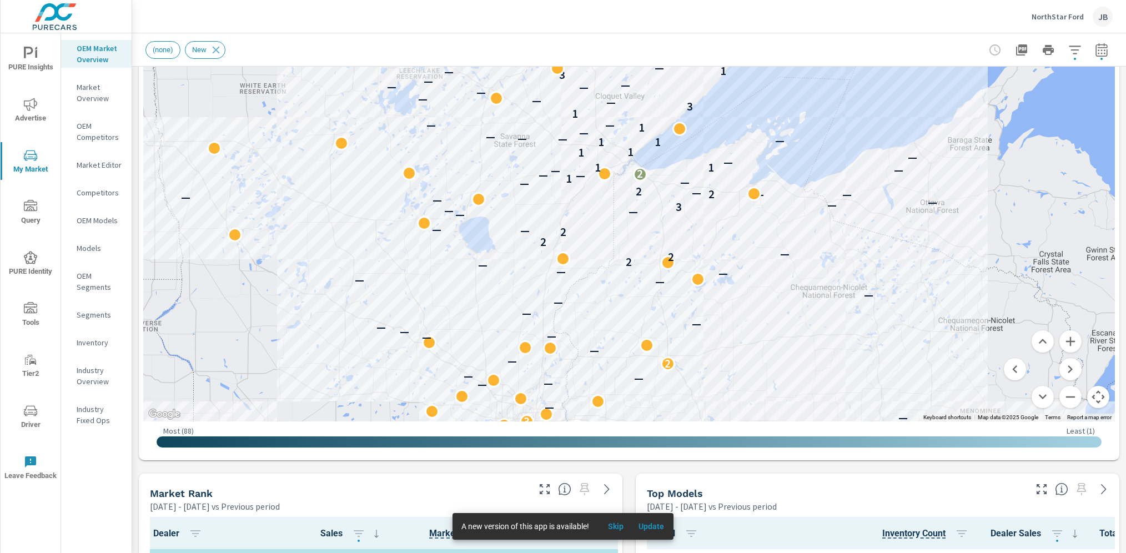
drag, startPoint x: 916, startPoint y: 286, endPoint x: 919, endPoint y: 307, distance: 20.8
click at [919, 307] on div "— — — — — — — — — 2 — — — — — 2 — 3 — — — — — — — 2 — — — — — — — — — — — — — —…" at bounding box center [1004, 356] width 751 height 487
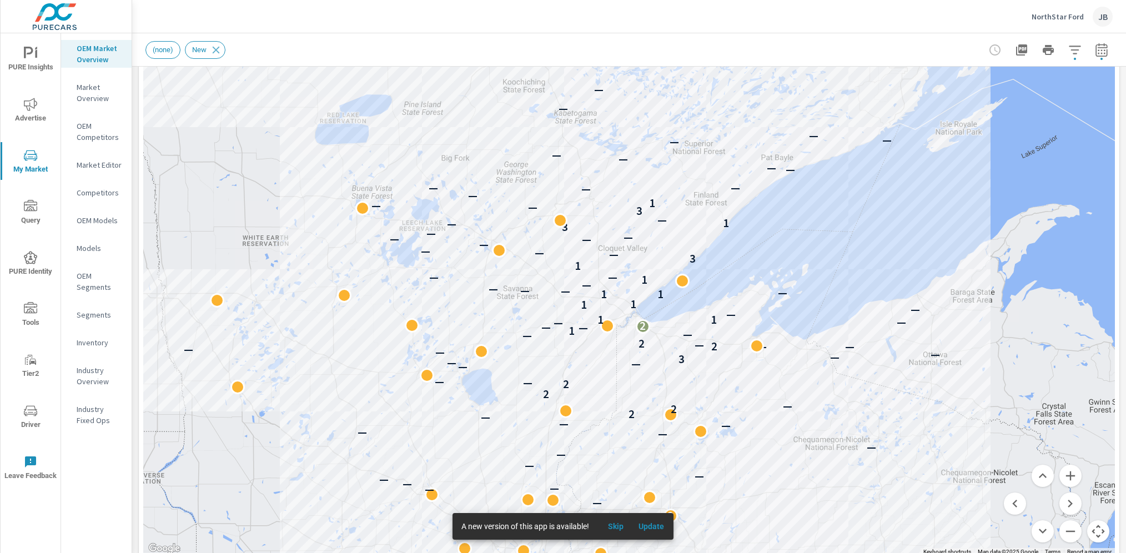
scroll to position [175, 0]
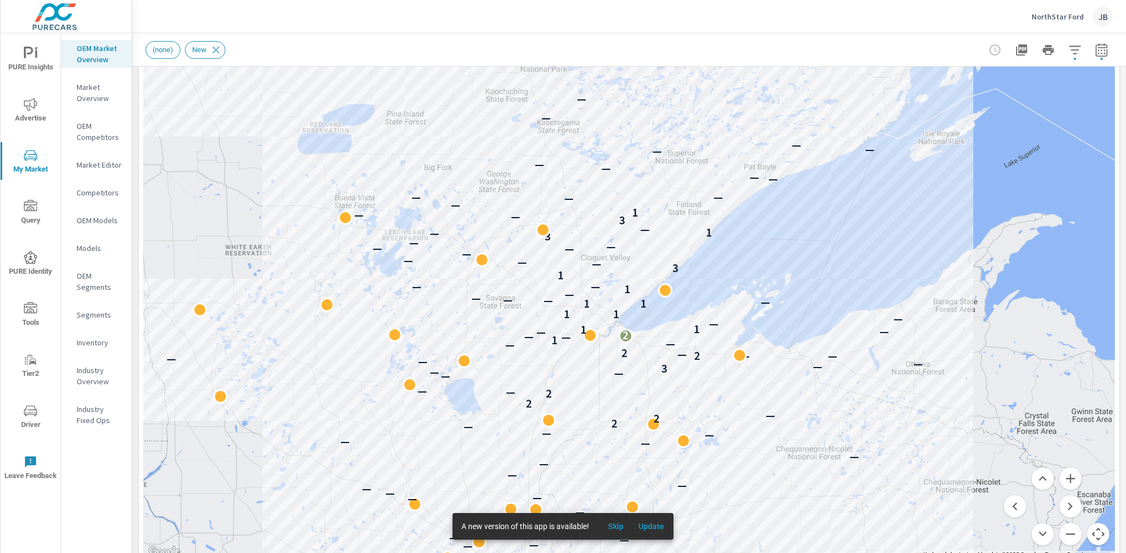
drag, startPoint x: 607, startPoint y: 242, endPoint x: 869, endPoint y: 348, distance: 282.2
click at [869, 348] on div "— — — — — — — — — 2 — — — — — 2 — 3 — — — — — — — 2 — — — — — — — — — — — — — —…" at bounding box center [629, 249] width 972 height 617
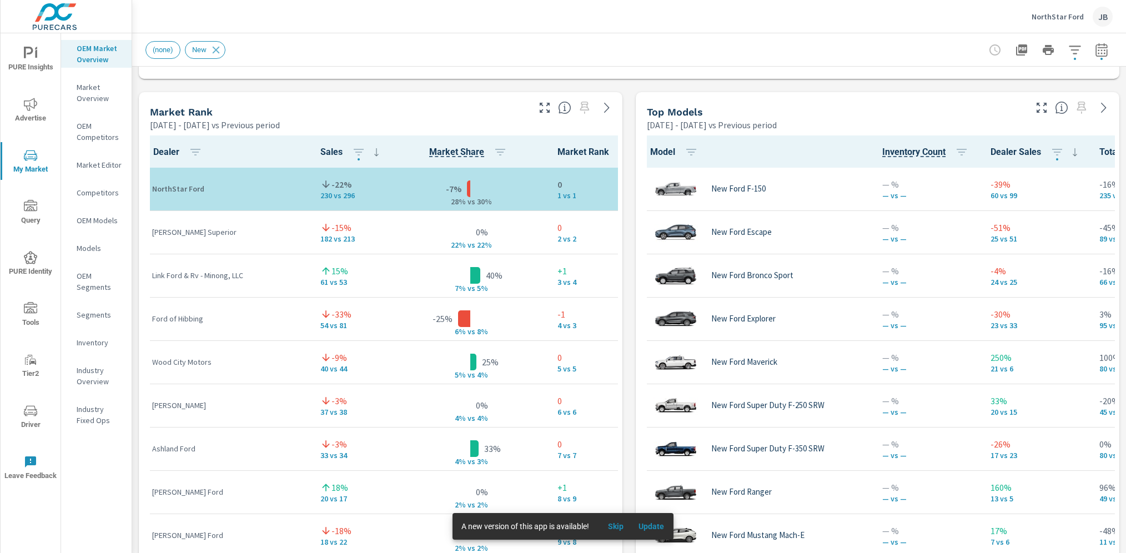
scroll to position [700, 0]
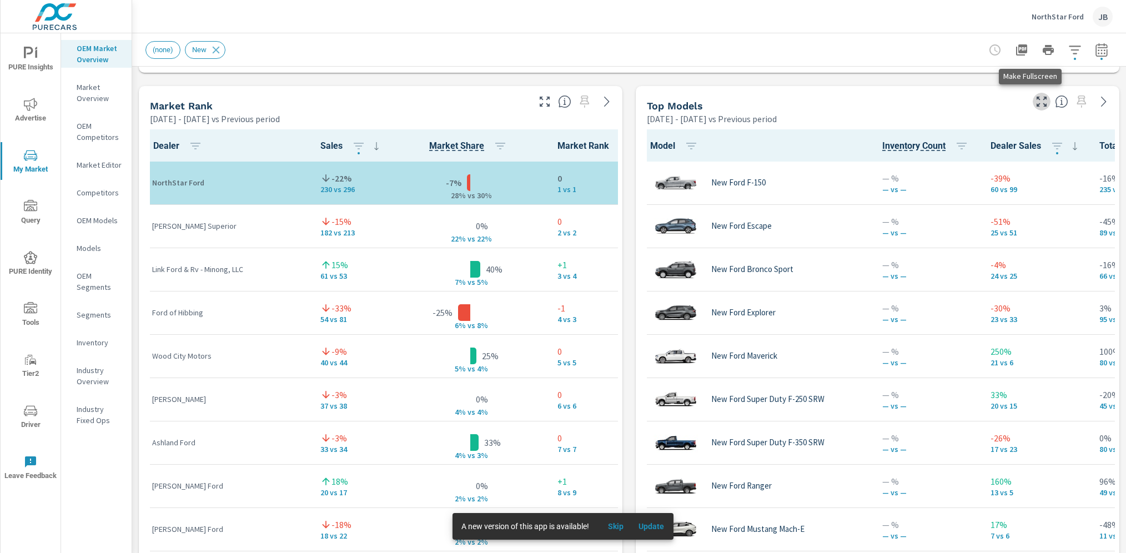
click at [1037, 105] on icon "button" at bounding box center [1042, 102] width 10 height 10
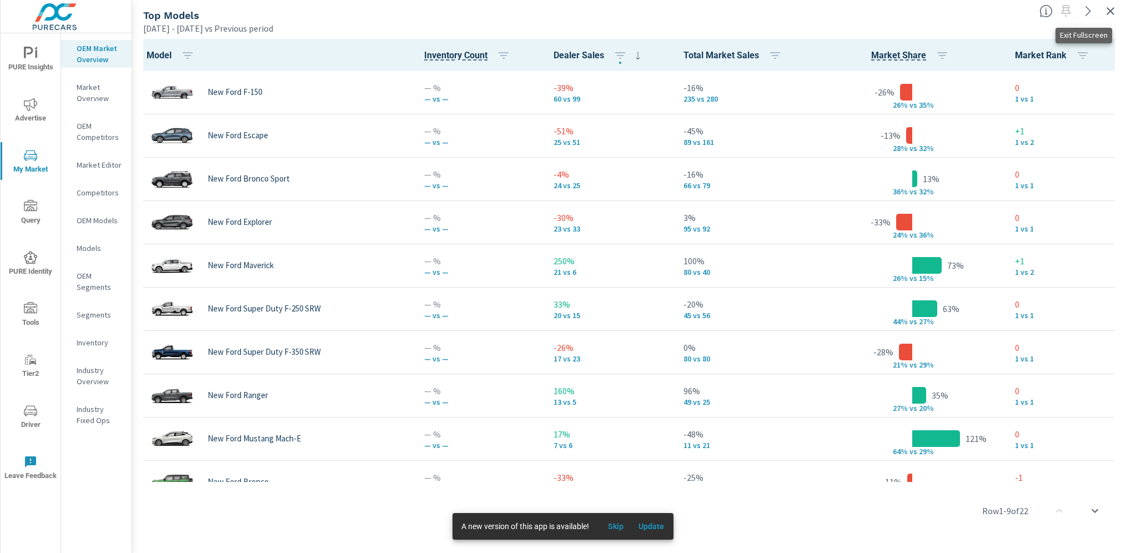
click at [1108, 10] on icon "button" at bounding box center [1110, 10] width 13 height 13
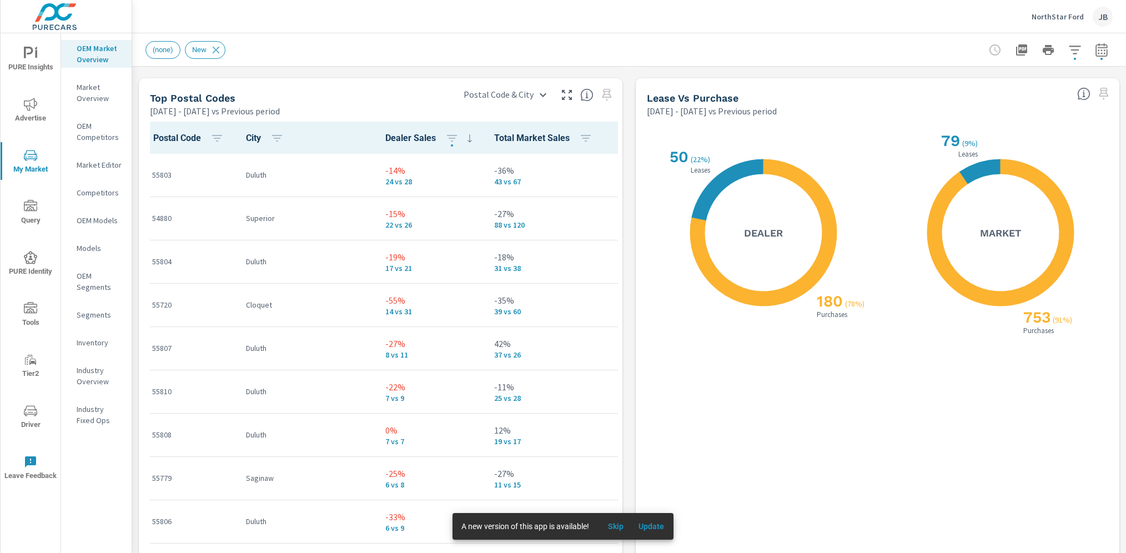
scroll to position [1303, 0]
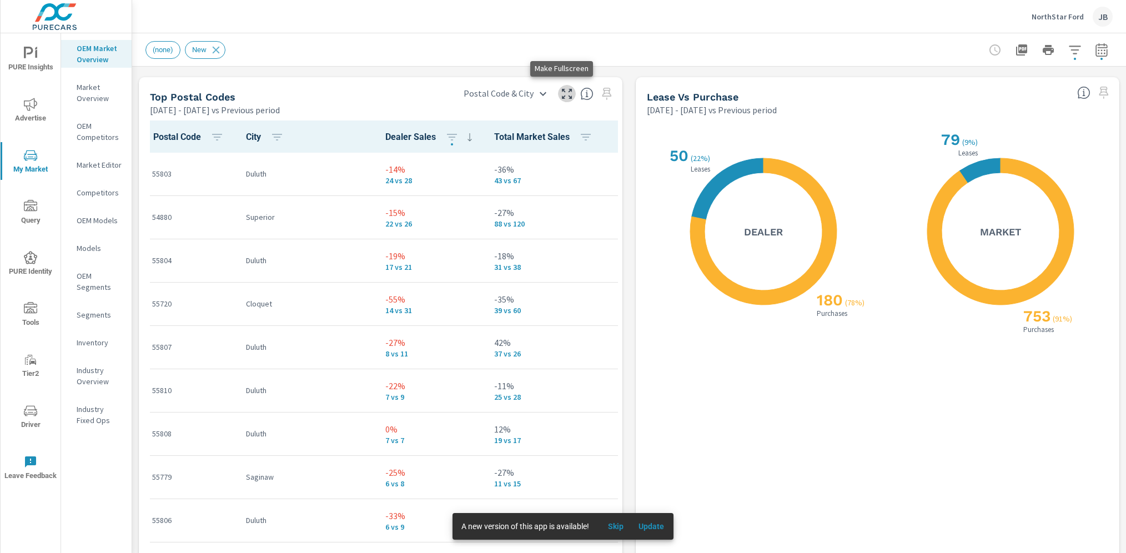
click at [561, 95] on icon "button" at bounding box center [566, 93] width 13 height 13
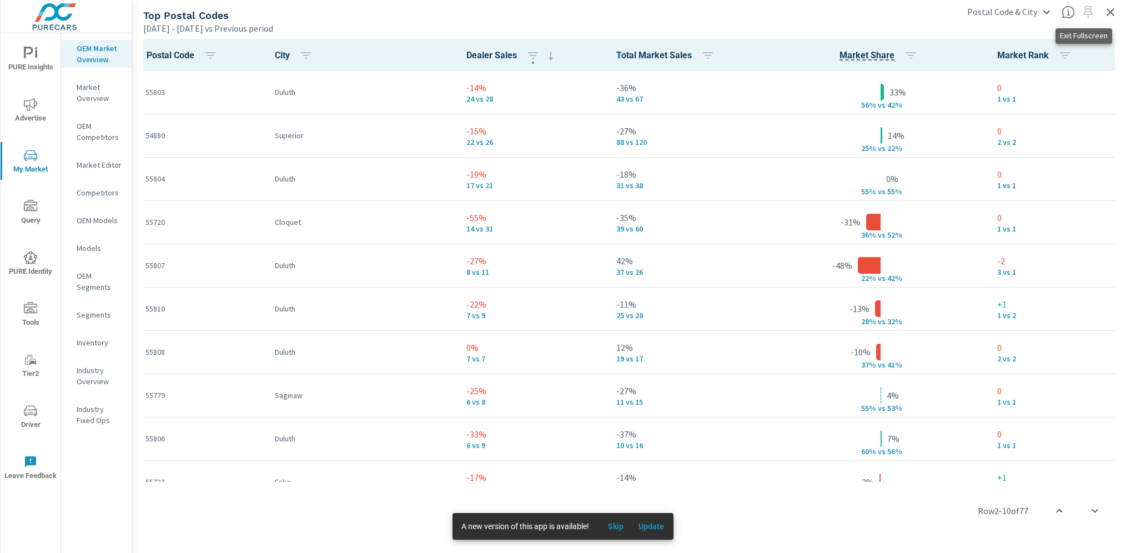
click at [1114, 12] on icon "button" at bounding box center [1110, 12] width 13 height 13
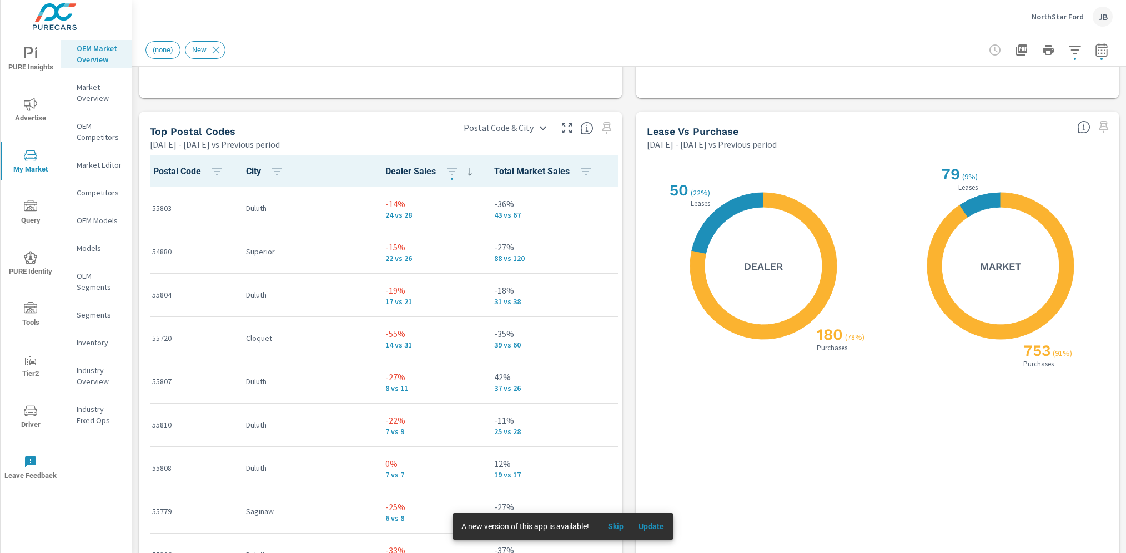
scroll to position [1414, 0]
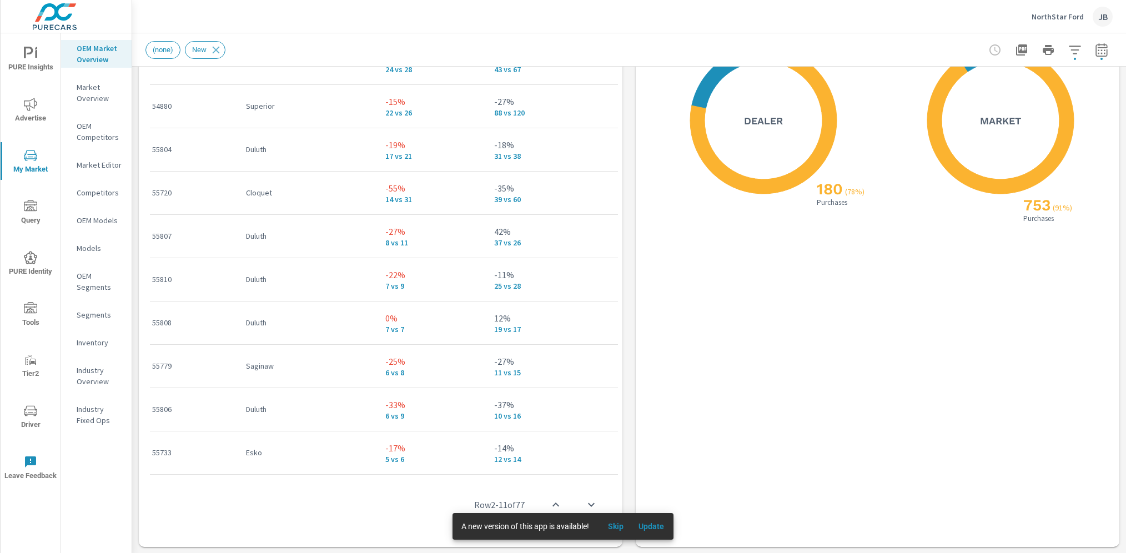
click at [97, 188] on p "Competitors" at bounding box center [100, 192] width 46 height 11
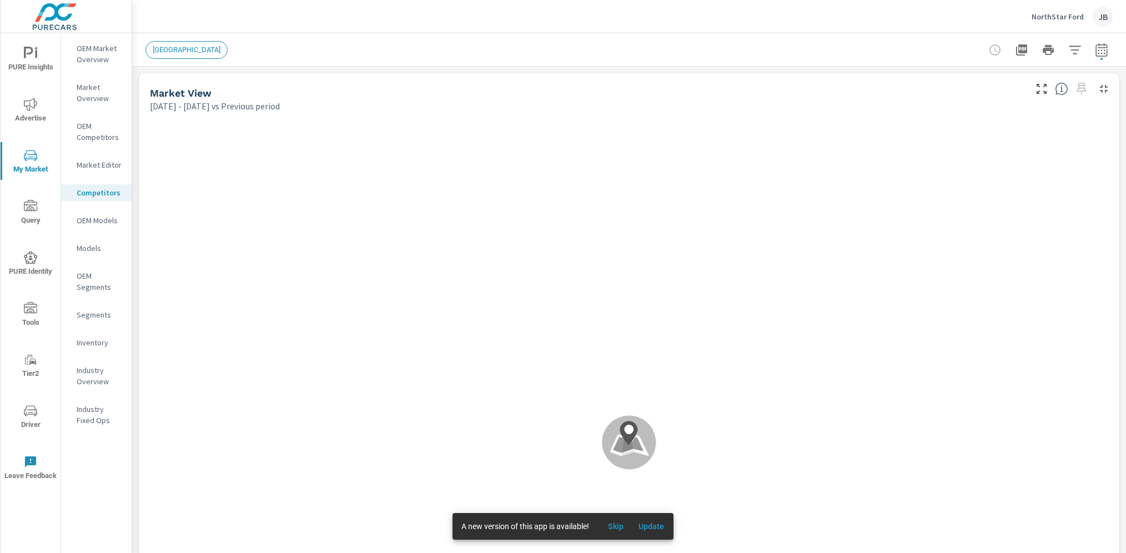
scroll to position [43, 0]
click at [91, 57] on p "OEM Market Overview" at bounding box center [100, 54] width 46 height 22
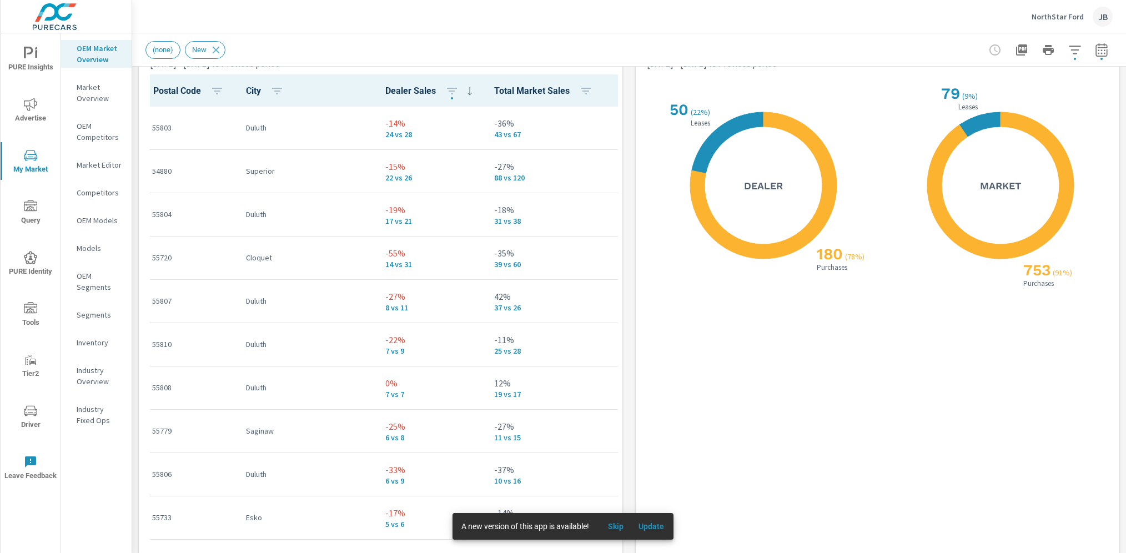
scroll to position [1351, 0]
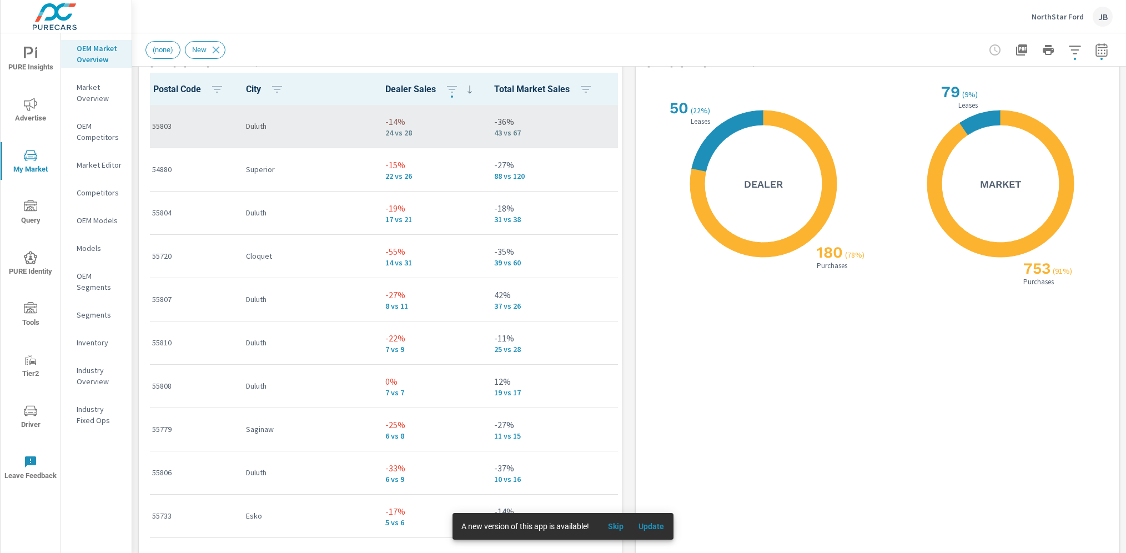
click at [312, 132] on td "Duluth" at bounding box center [306, 125] width 139 height 43
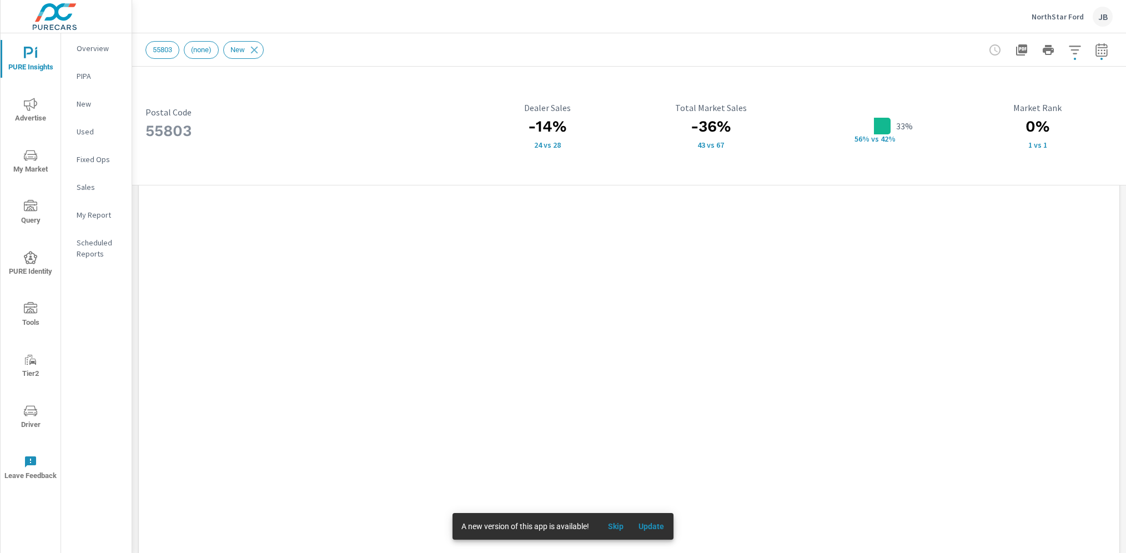
scroll to position [939, 0]
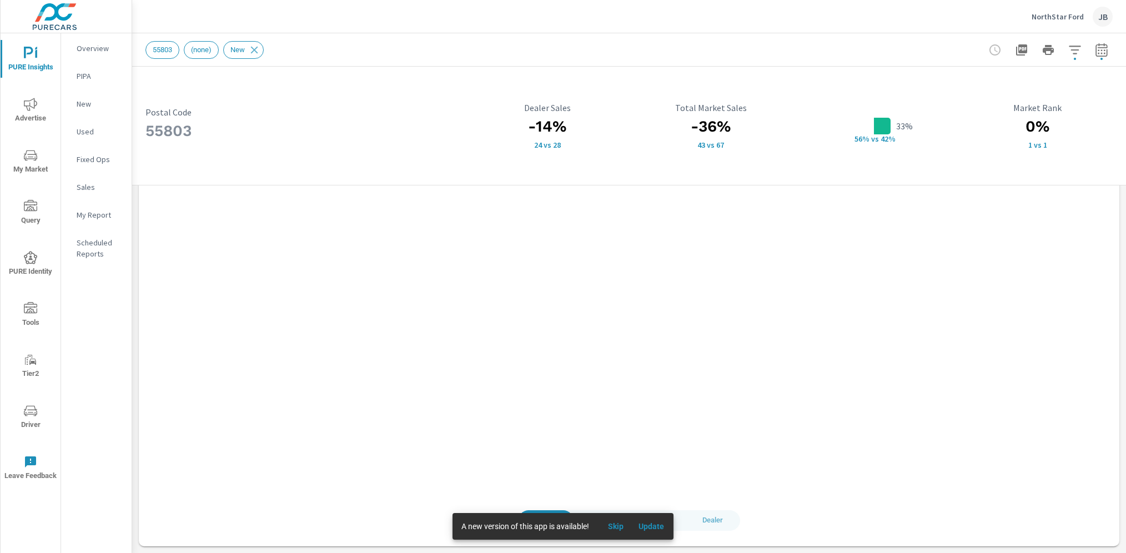
click at [616, 528] on span "Skip" at bounding box center [615, 526] width 27 height 10
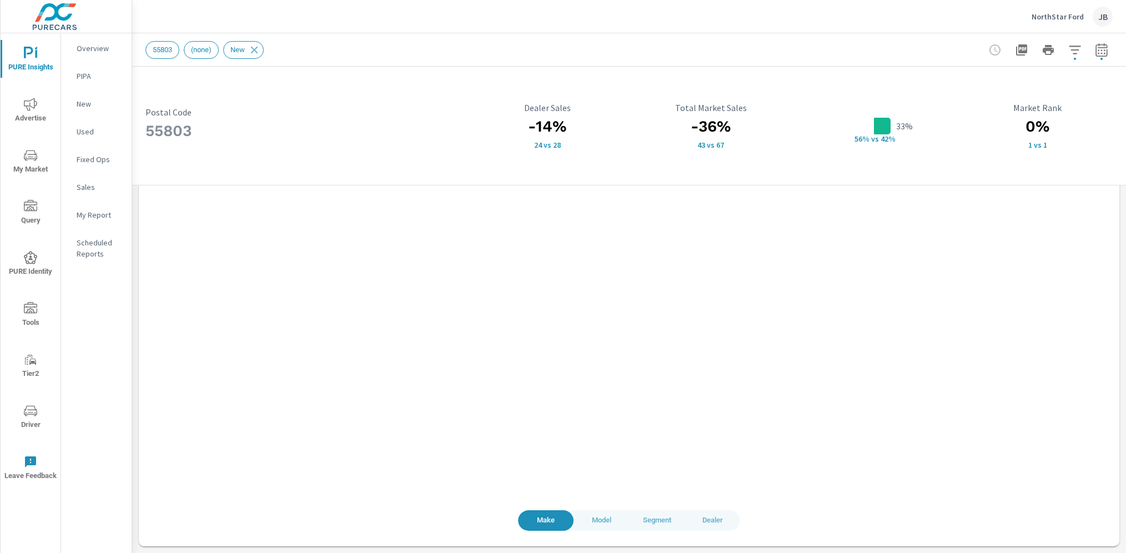
click at [707, 521] on span "Dealer" at bounding box center [712, 520] width 42 height 13
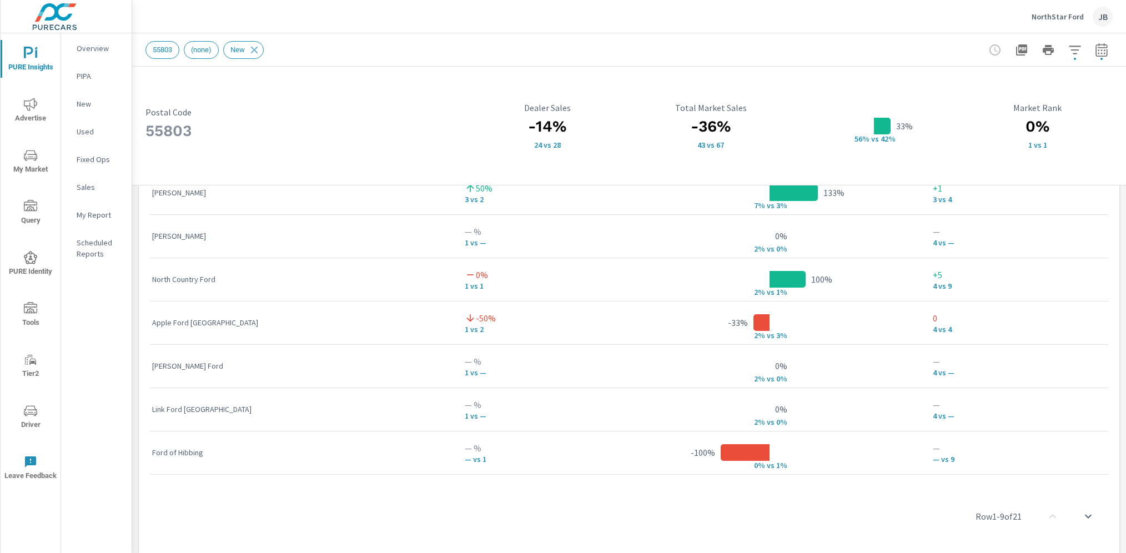
scroll to position [939, 0]
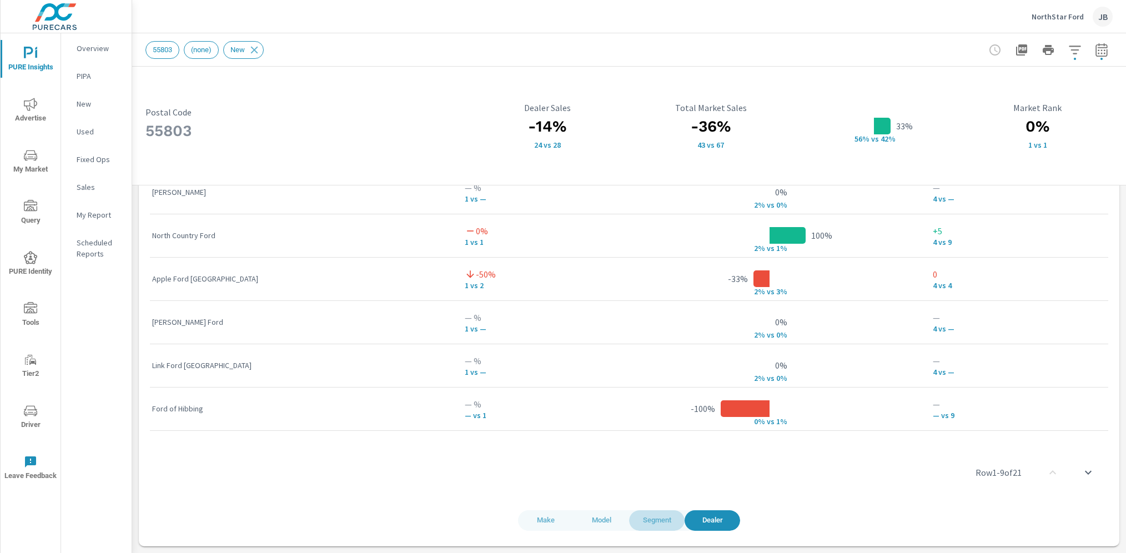
click at [646, 512] on button "Segment" at bounding box center [657, 520] width 56 height 21
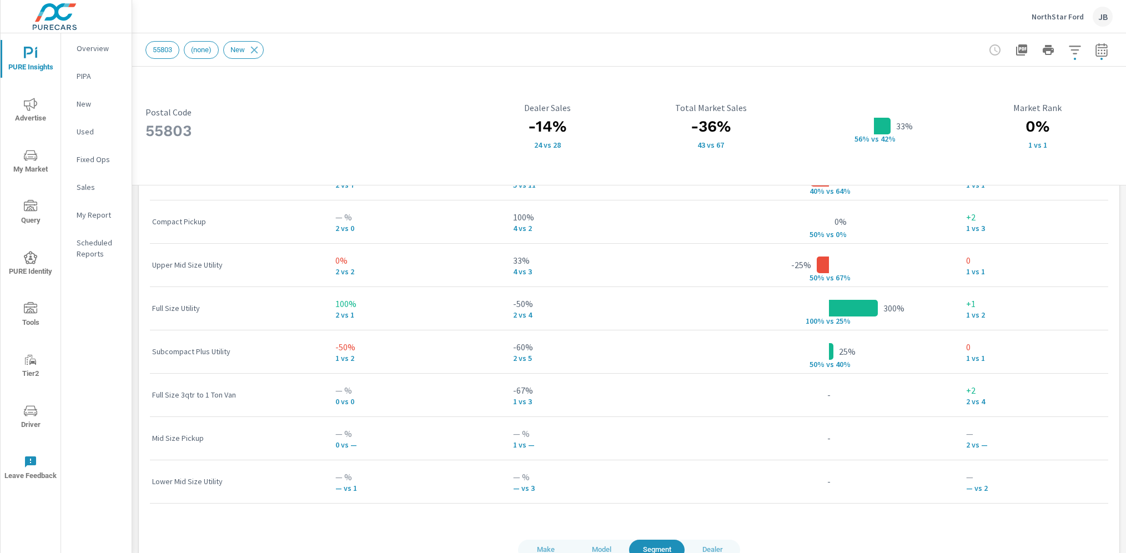
scroll to position [939, 0]
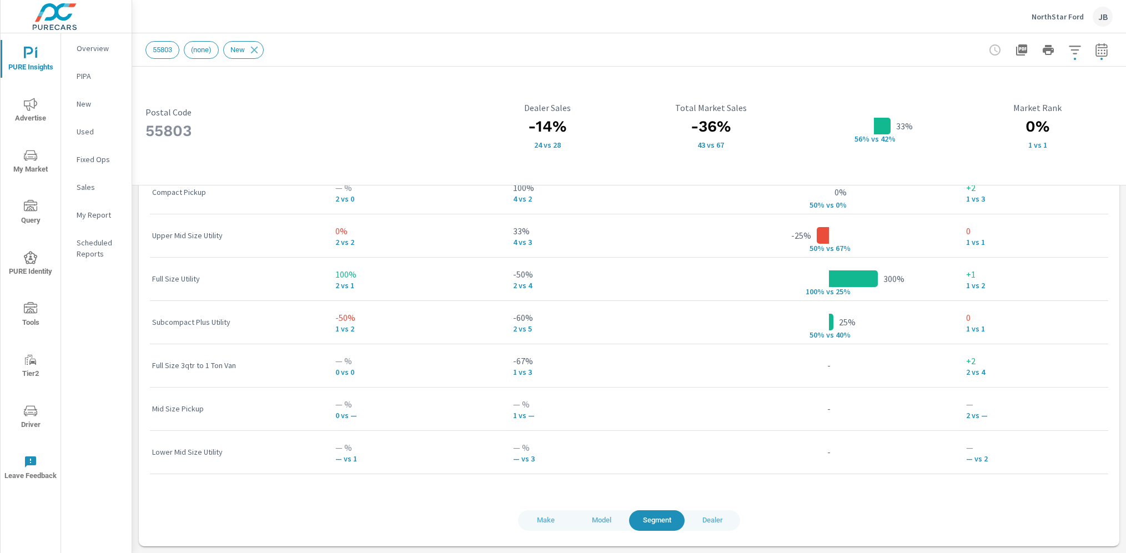
click at [596, 521] on span "Model" at bounding box center [601, 520] width 42 height 13
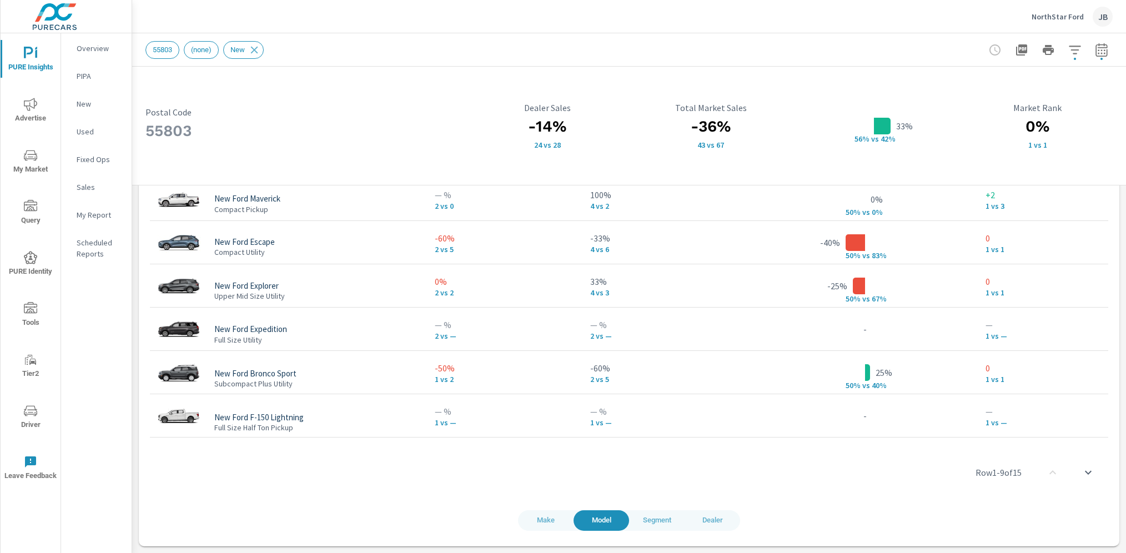
click at [31, 161] on icon "nav menu" at bounding box center [30, 155] width 13 height 13
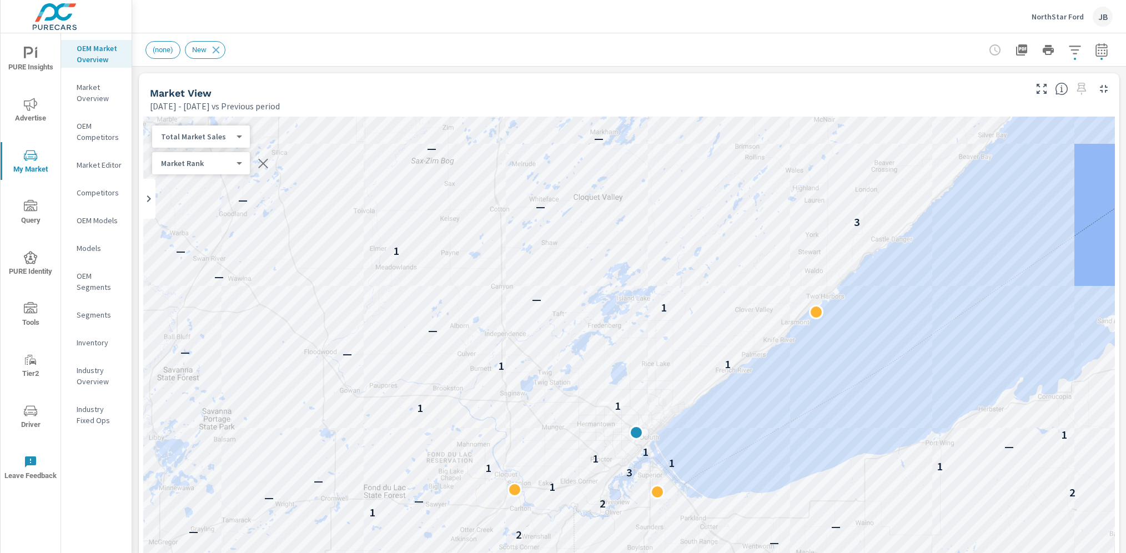
click at [105, 375] on p "Industry Overview" at bounding box center [100, 376] width 46 height 22
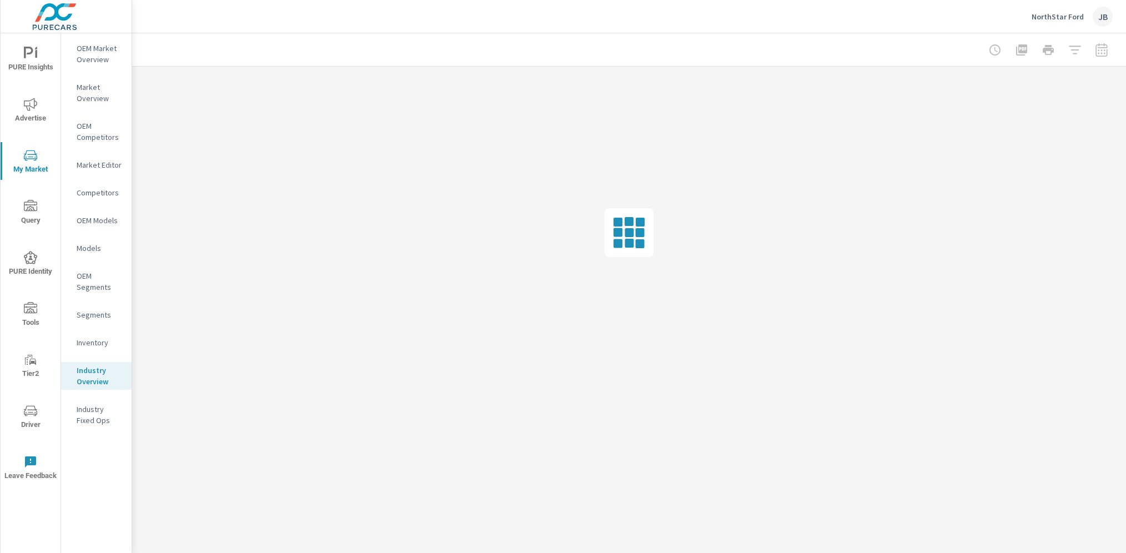
click at [102, 335] on div "Inventory" at bounding box center [96, 342] width 71 height 17
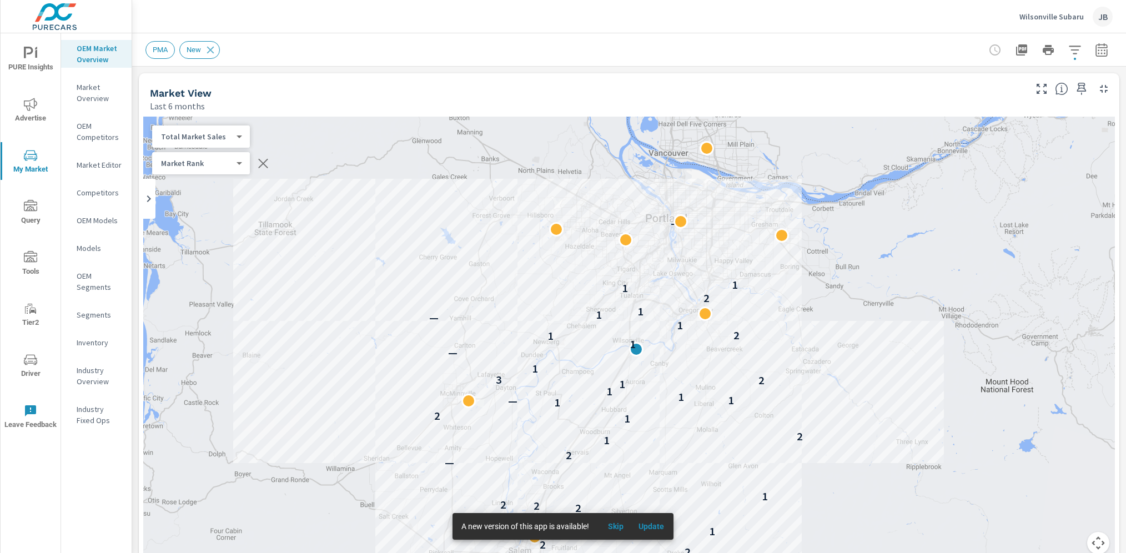
scroll to position [1, 0]
click at [1062, 17] on p "Wilsonville Subaru" at bounding box center [1051, 17] width 64 height 10
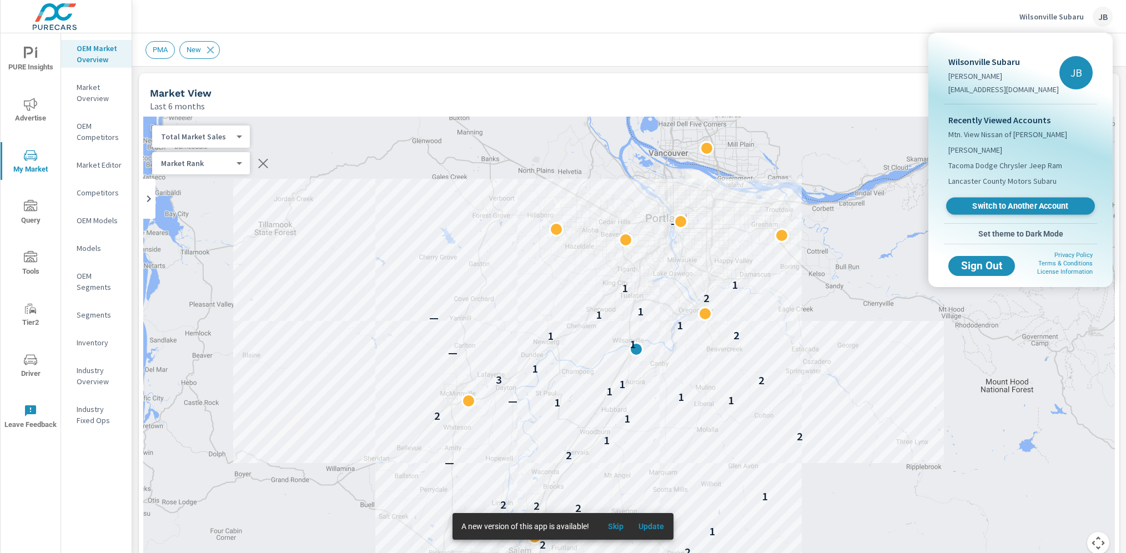
click at [1028, 210] on link "Switch to Another Account" at bounding box center [1020, 206] width 149 height 17
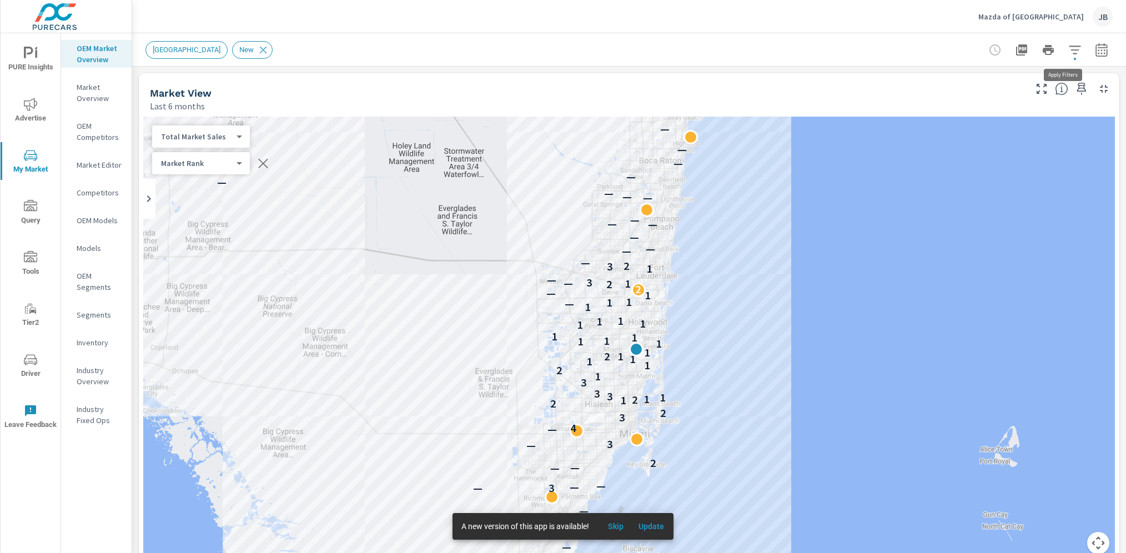
click at [1068, 54] on icon "button" at bounding box center [1074, 49] width 13 height 13
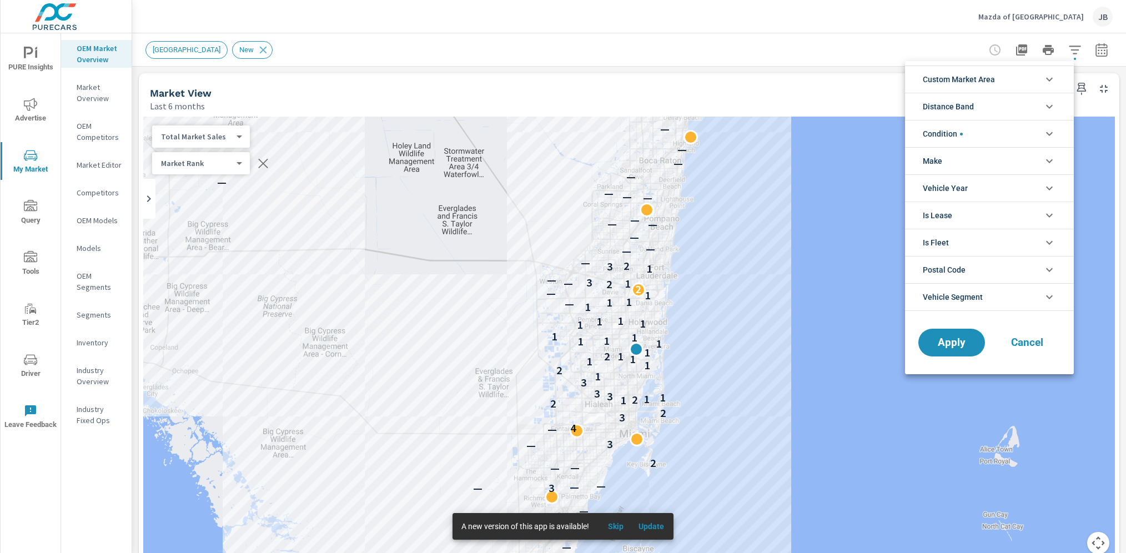
click at [1035, 78] on li "Custom Market Area" at bounding box center [989, 79] width 169 height 27
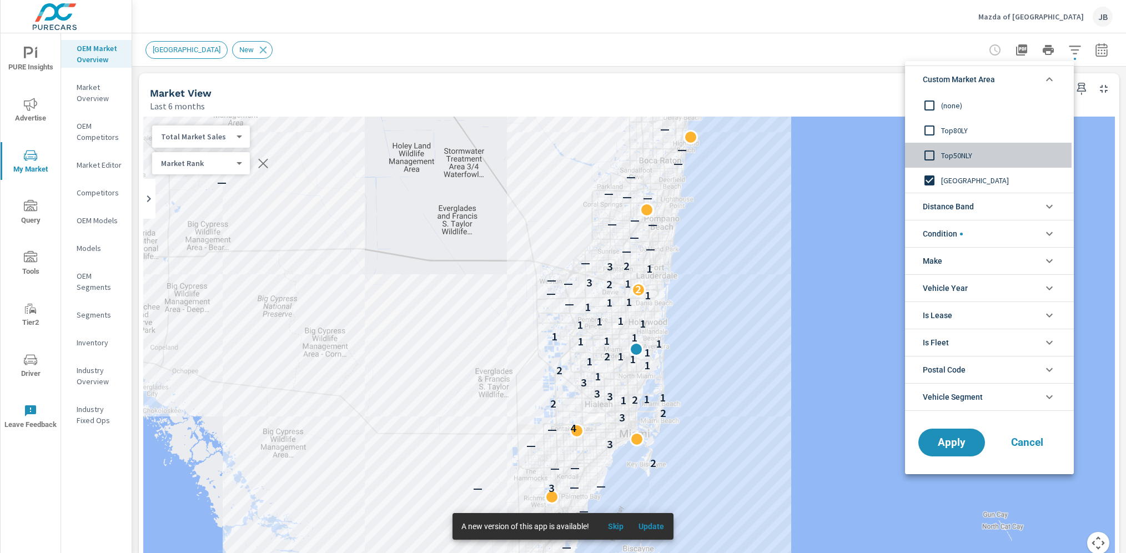
click at [948, 155] on span "Top50NLY" at bounding box center [1002, 155] width 122 height 13
click at [963, 429] on button "Apply" at bounding box center [951, 442] width 69 height 29
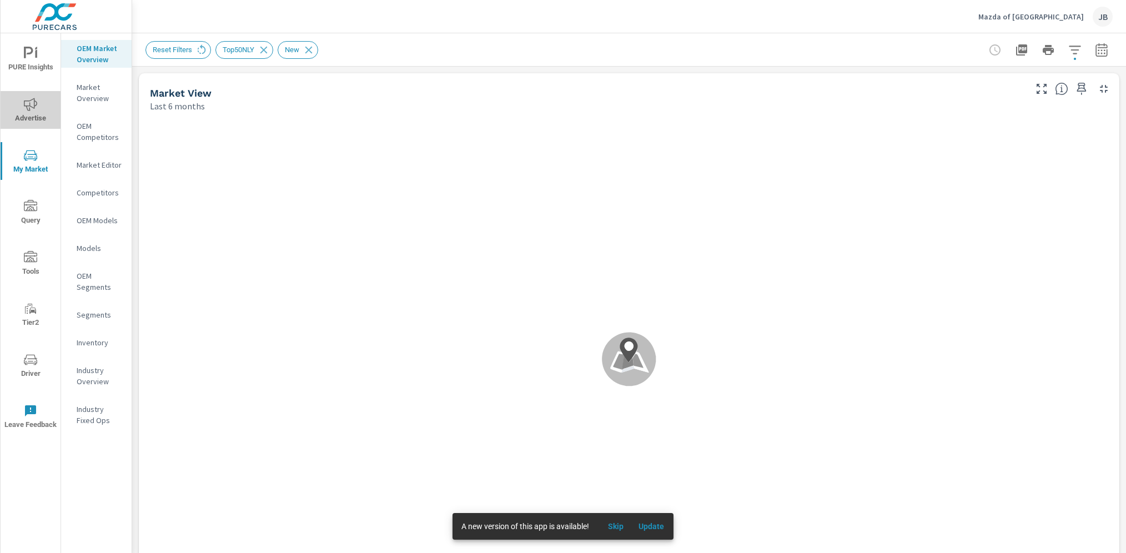
click at [25, 104] on icon "nav menu" at bounding box center [30, 104] width 13 height 13
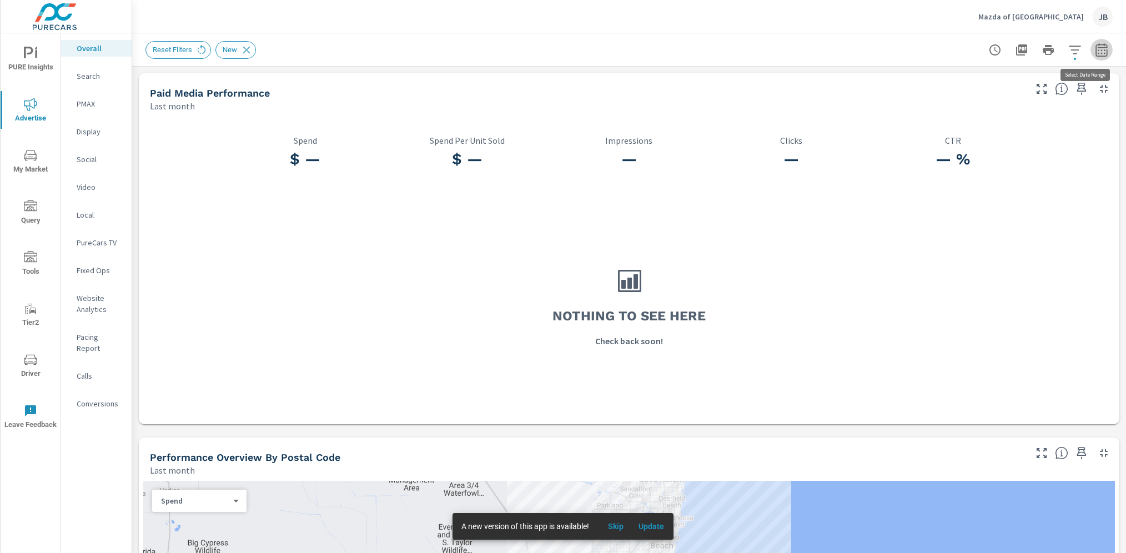
click at [1095, 51] on icon "button" at bounding box center [1101, 49] width 13 height 13
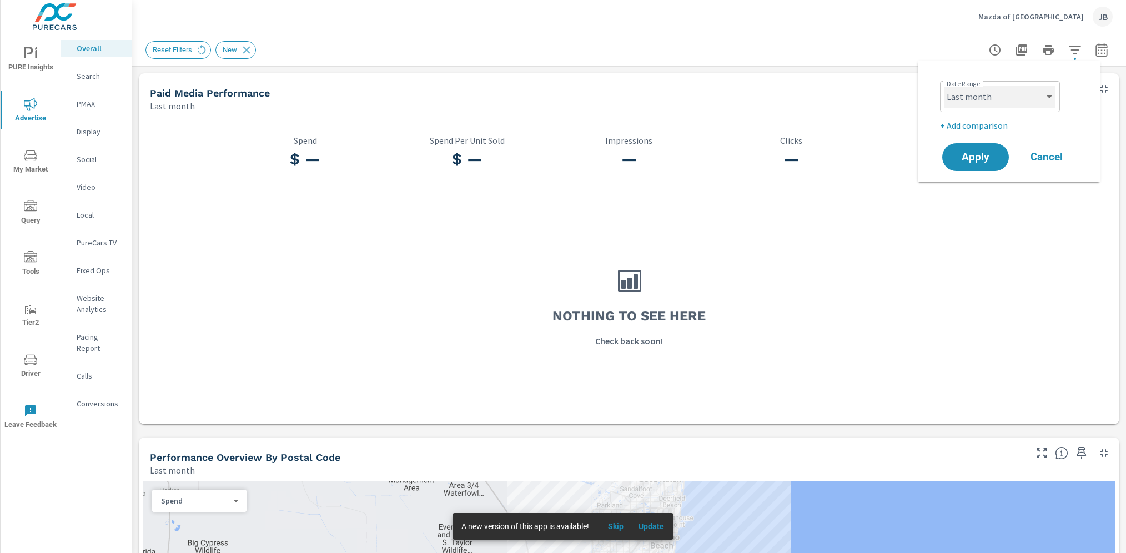
click at [964, 97] on select "Custom [DATE] Last week Last 7 days Last 14 days Last 30 days Last 45 days Last…" at bounding box center [999, 96] width 111 height 22
select select "Month to date"
click at [988, 161] on span "Apply" at bounding box center [976, 157] width 46 height 11
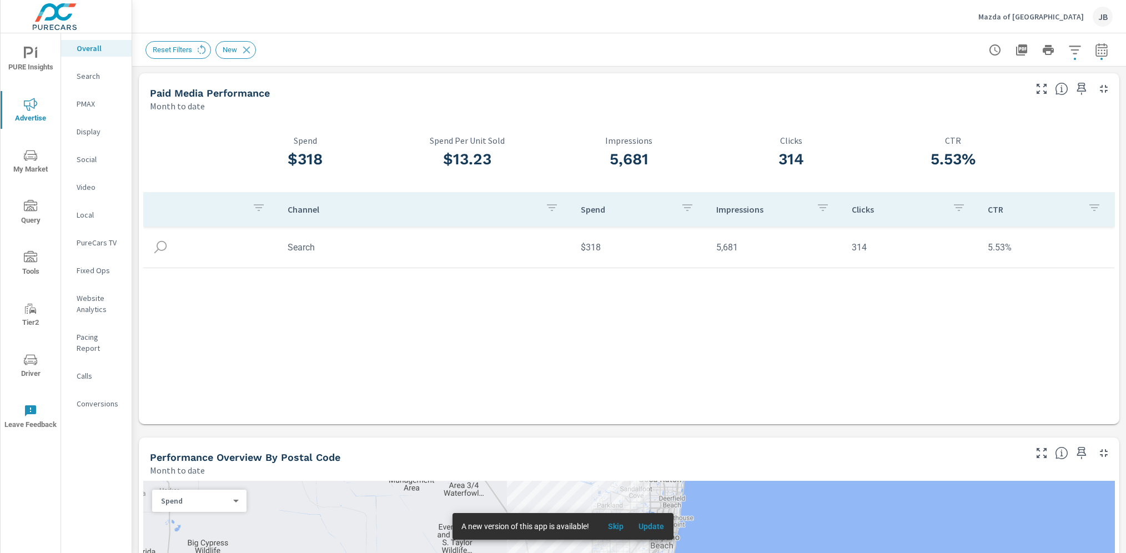
click at [98, 84] on div "Search" at bounding box center [96, 76] width 71 height 17
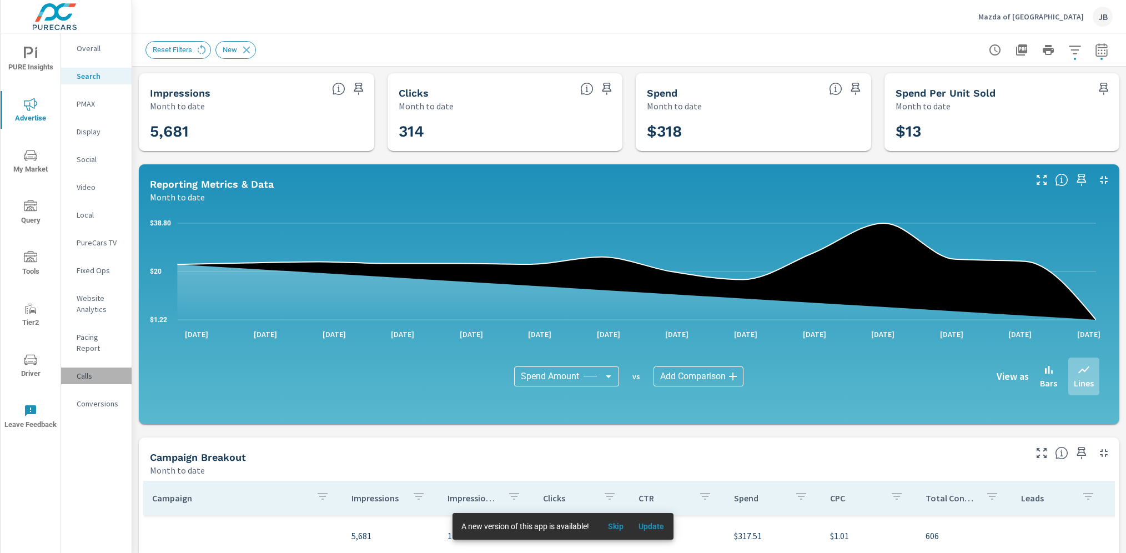
click at [82, 370] on p "Calls" at bounding box center [100, 375] width 46 height 11
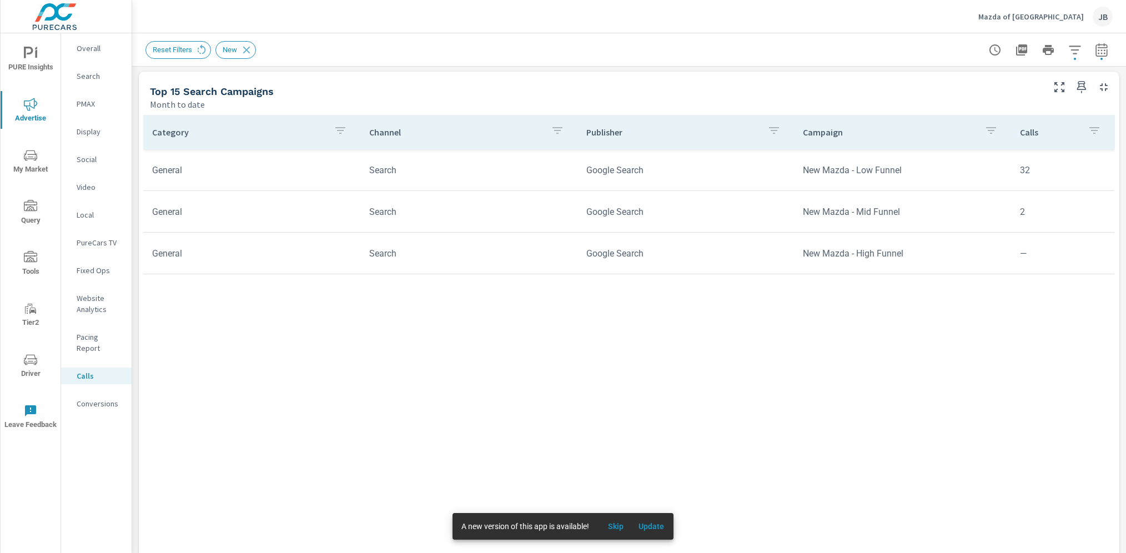
scroll to position [537, 0]
